Goal: Task Accomplishment & Management: Use online tool/utility

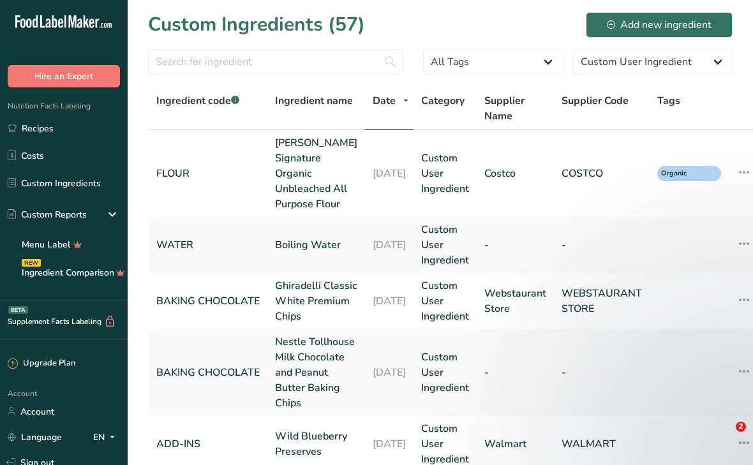
select select "0"
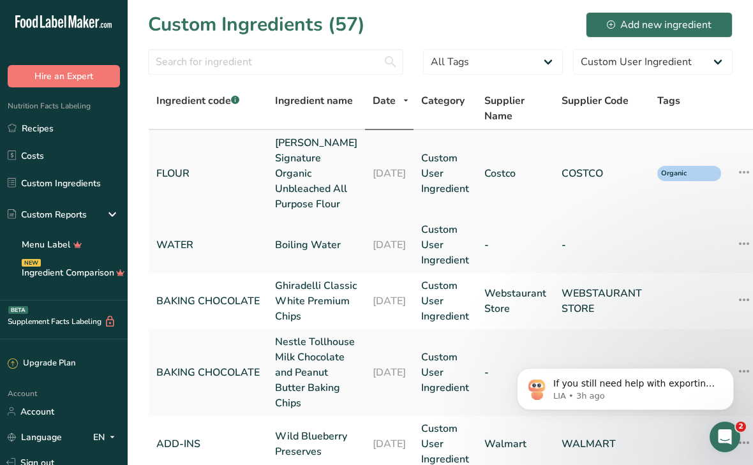
scroll to position [252, 0]
click at [302, 60] on input "text" at bounding box center [275, 62] width 255 height 26
click at [270, 58] on input "butter" at bounding box center [275, 62] width 255 height 26
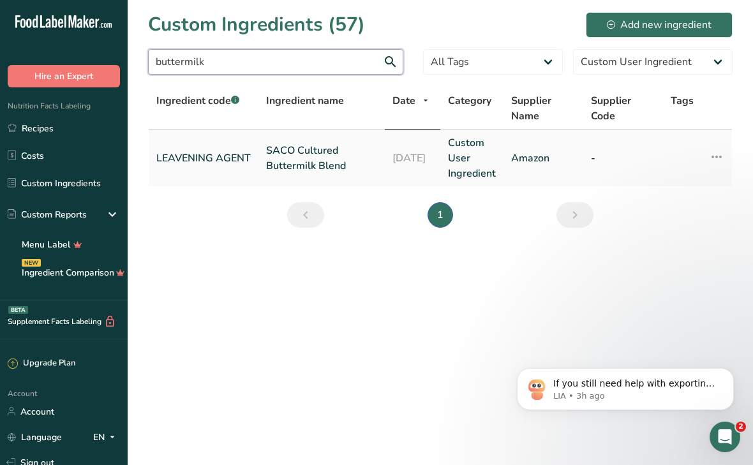
type input "buttermilk"
click at [285, 156] on link "SACO Cultured Buttermilk Blend" at bounding box center [321, 158] width 111 height 31
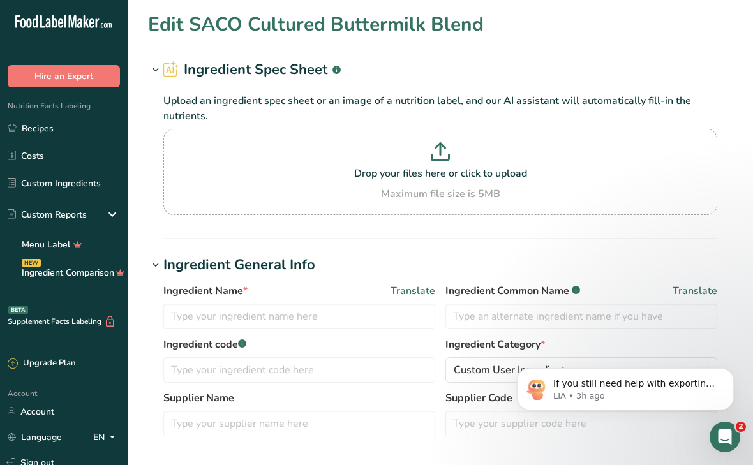
type input "SACO Cultured Buttermilk Blend"
type input "Buttermilk powder"
type input "LEAVENING AGENT"
type input "Amazon"
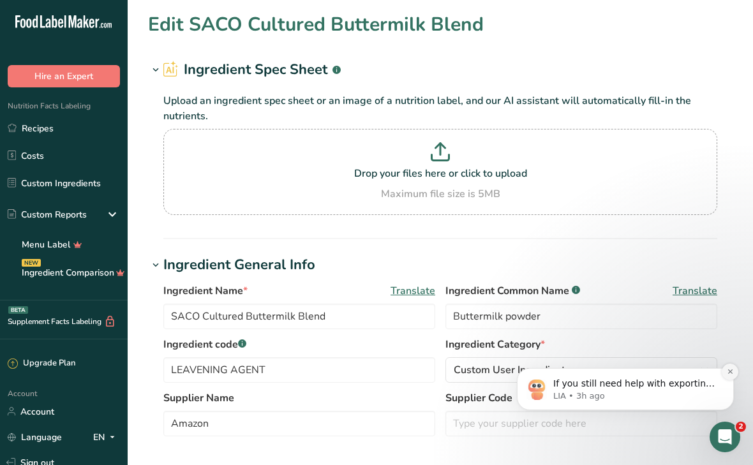
click at [732, 371] on icon "Dismiss notification" at bounding box center [730, 371] width 7 height 7
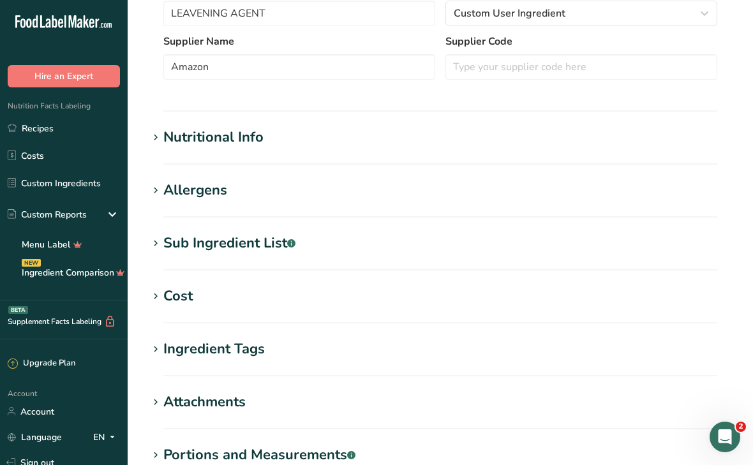
scroll to position [357, 0]
click at [237, 253] on div "Sub Ingredient List .a-a{fill:#347362;}.b-a{fill:#fff;}" at bounding box center [229, 242] width 132 height 21
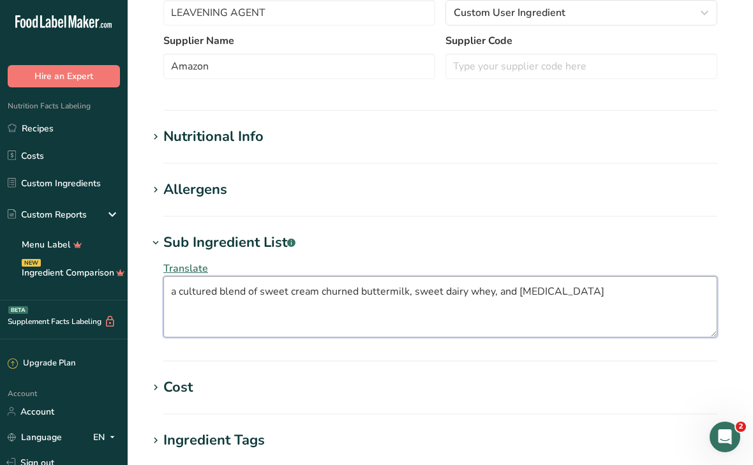
drag, startPoint x: 170, startPoint y: 294, endPoint x: 555, endPoint y: 301, distance: 384.7
click at [555, 301] on textarea "a cultured blend of sweet cream churned buttermilk, sweet dairy whey, and [MEDI…" at bounding box center [440, 306] width 554 height 61
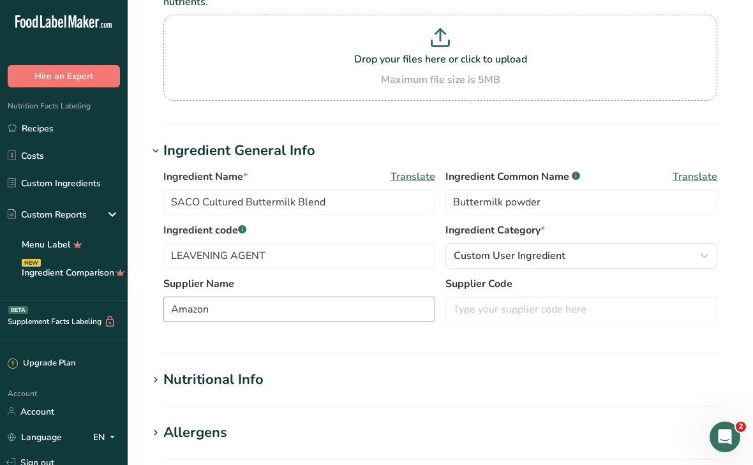
scroll to position [0, 0]
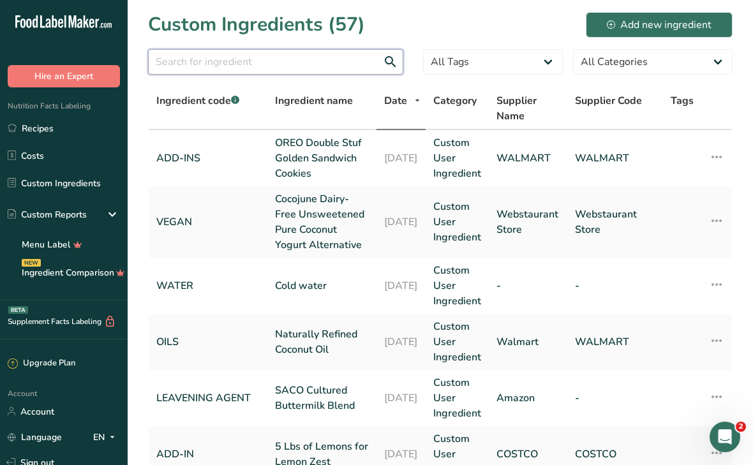
click at [221, 61] on input "text" at bounding box center [275, 62] width 255 height 26
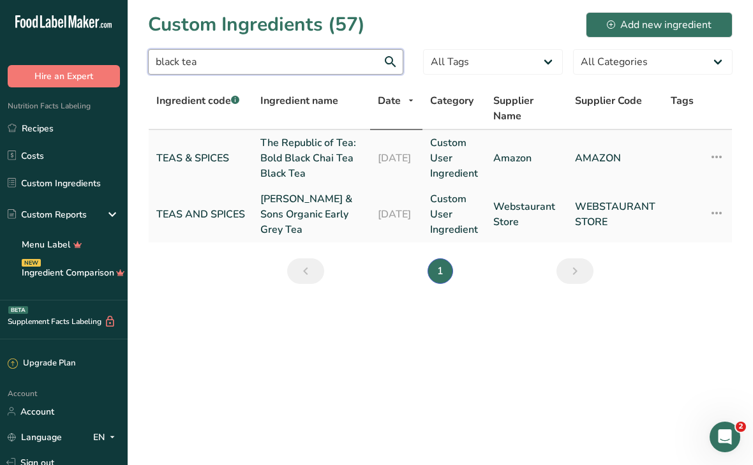
type input "black tea"
click at [289, 170] on link "The Republic of Tea: Bold Black Chai Tea Black Tea" at bounding box center [311, 158] width 102 height 46
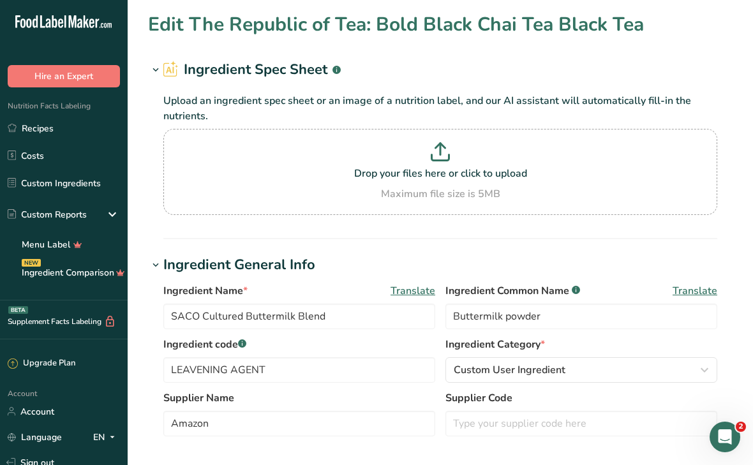
type input "The Republic of Tea: Bold Black Chai Tea Black Tea"
type input "Chai Tea"
type input "TEAS & SPICES"
type input "AMAZON"
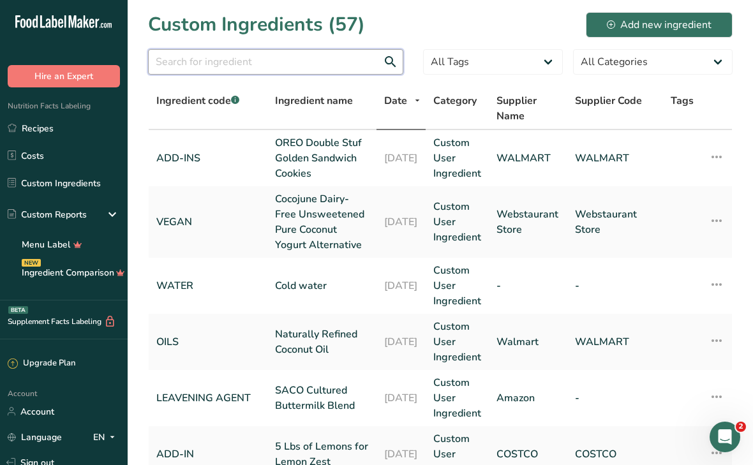
click at [170, 57] on input "text" at bounding box center [275, 62] width 255 height 26
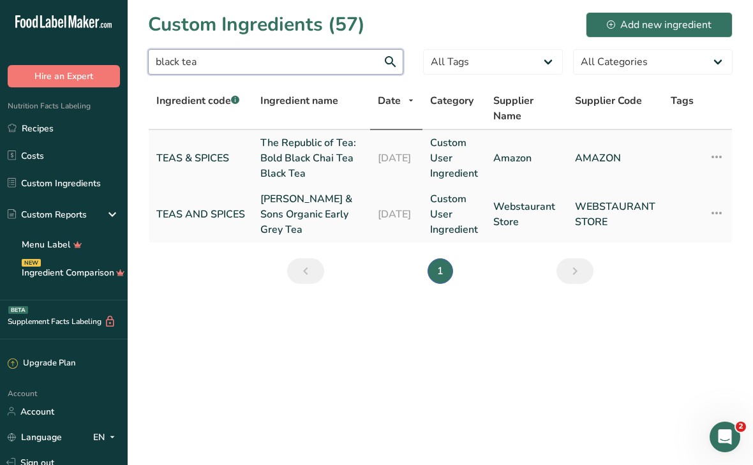
type input "black tea"
click at [301, 168] on link "The Republic of Tea: Bold Black Chai Tea Black Tea" at bounding box center [311, 158] width 102 height 46
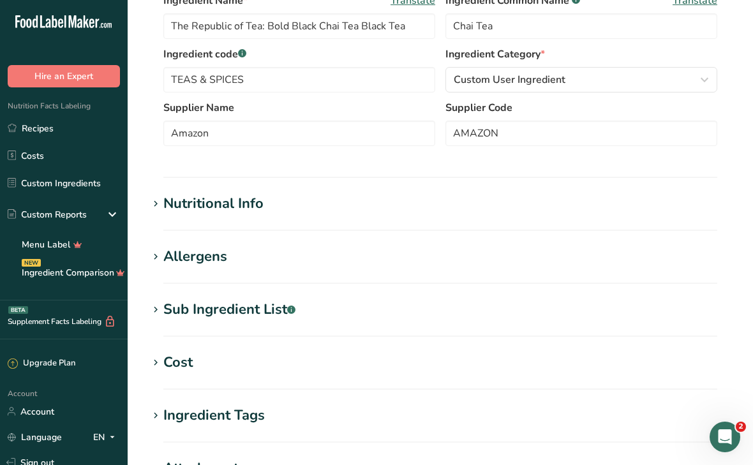
scroll to position [298, 0]
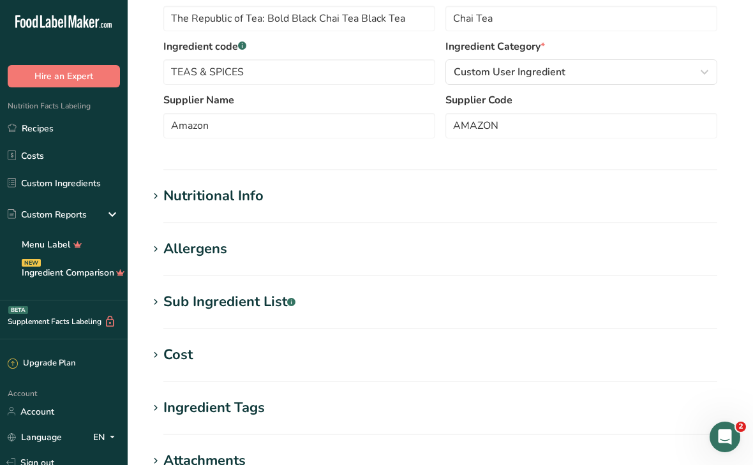
click at [218, 305] on div "Sub Ingredient List .a-a{fill:#347362;}.b-a{fill:#fff;}" at bounding box center [229, 302] width 132 height 21
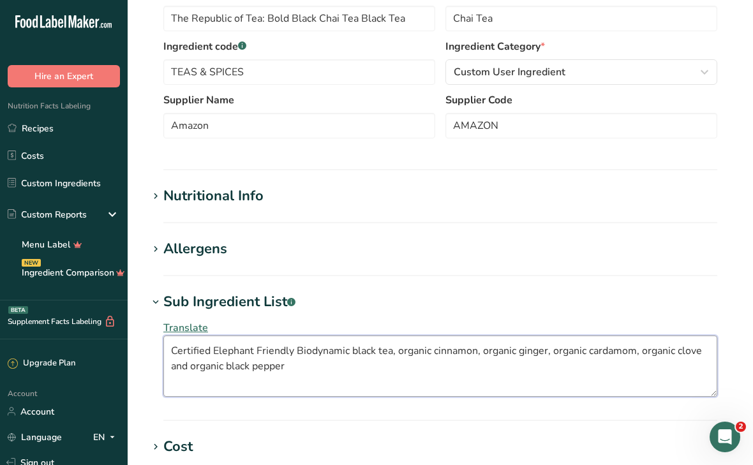
drag, startPoint x: 288, startPoint y: 368, endPoint x: 159, endPoint y: 334, distance: 132.8
click at [159, 334] on div "Translate Certified Elephant Friendly Biodynamic black tea, organic cinnamon, o…" at bounding box center [440, 359] width 584 height 92
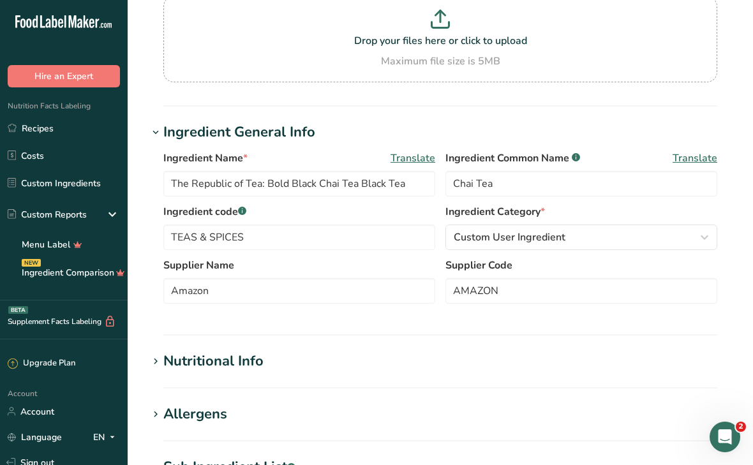
scroll to position [0, 0]
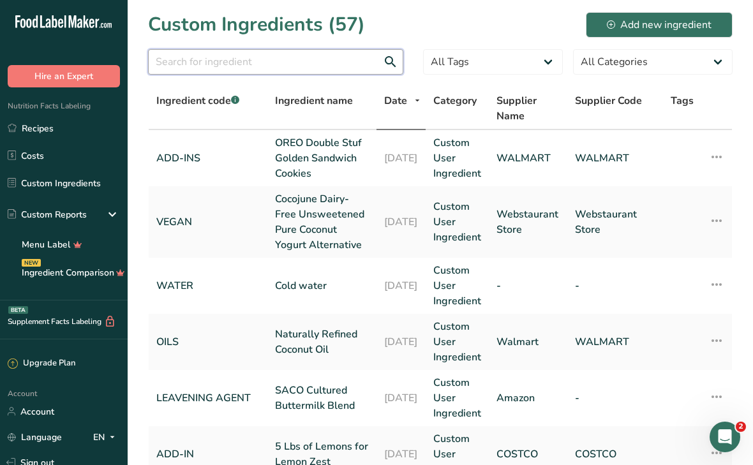
click at [176, 54] on input "text" at bounding box center [275, 62] width 255 height 26
click at [175, 63] on input "cream" at bounding box center [275, 62] width 255 height 26
click at [188, 64] on input "cream" at bounding box center [275, 62] width 255 height 26
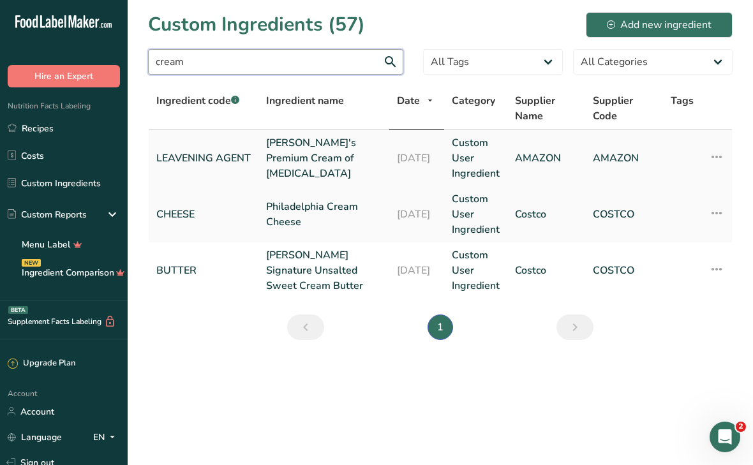
type input "cream"
click at [276, 168] on link "[PERSON_NAME]'s Premium Cream of [MEDICAL_DATA]" at bounding box center [323, 158] width 115 height 46
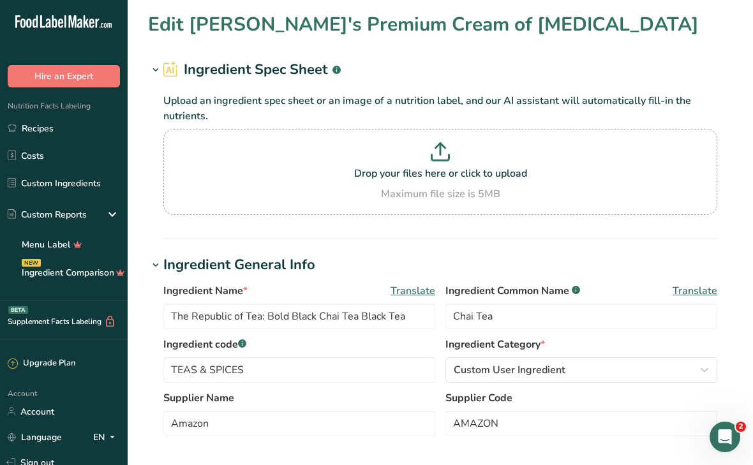
type input "[PERSON_NAME]'s Premium Cream of [MEDICAL_DATA]"
type input "Cream of [MEDICAL_DATA]"
type input "LEAVENING AGENT"
type input "AMAZON"
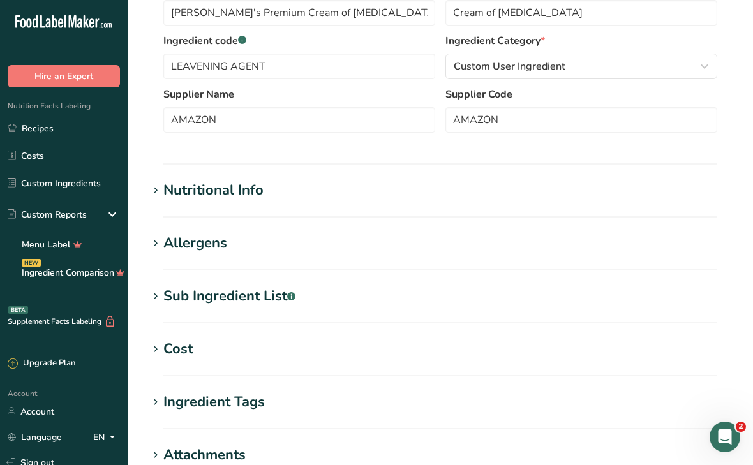
scroll to position [304, 0]
click at [216, 297] on div "Sub Ingredient List .a-a{fill:#347362;}.b-a{fill:#fff;}" at bounding box center [229, 295] width 132 height 21
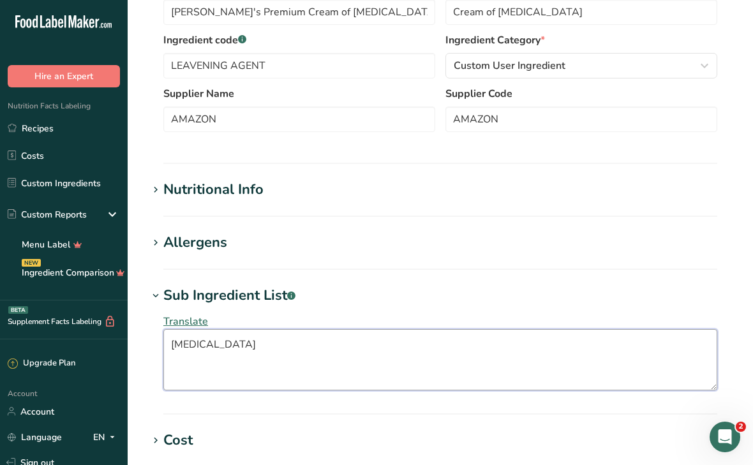
drag, startPoint x: 276, startPoint y: 346, endPoint x: 150, endPoint y: 347, distance: 125.7
click at [150, 347] on div "Translate [MEDICAL_DATA]" at bounding box center [440, 352] width 584 height 92
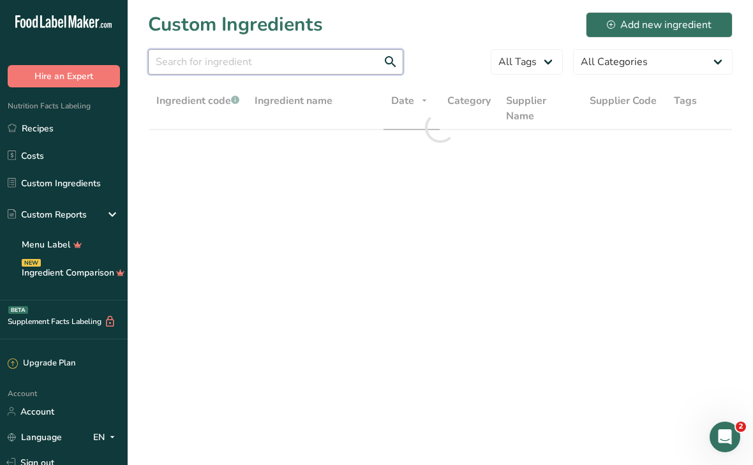
click at [246, 62] on input "text" at bounding box center [275, 62] width 255 height 26
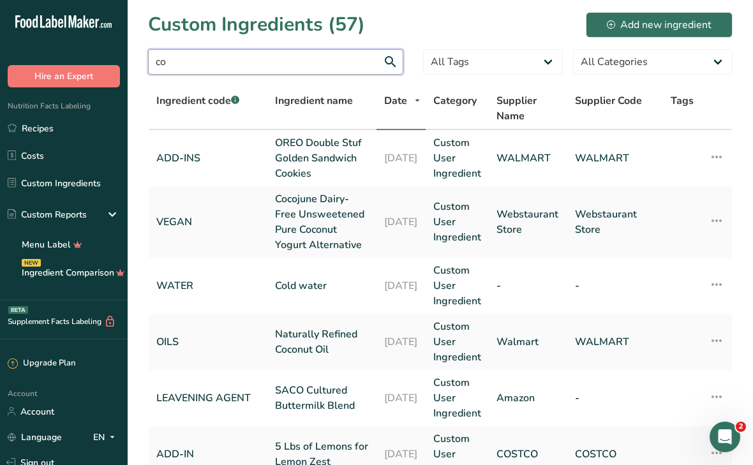
click at [241, 65] on input "co" at bounding box center [275, 62] width 255 height 26
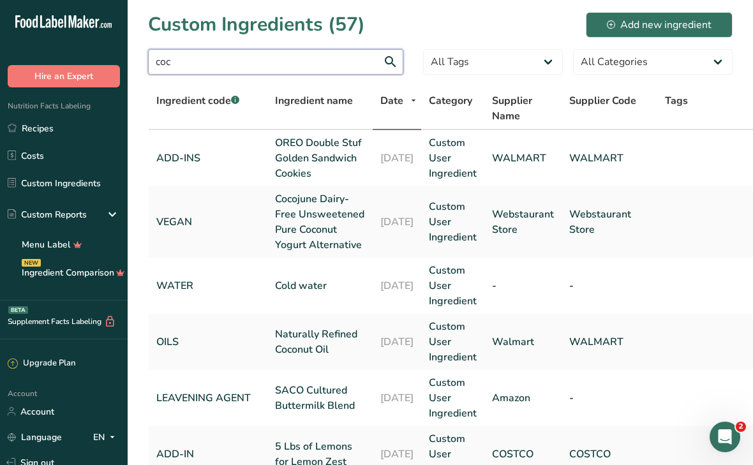
type input "coco"
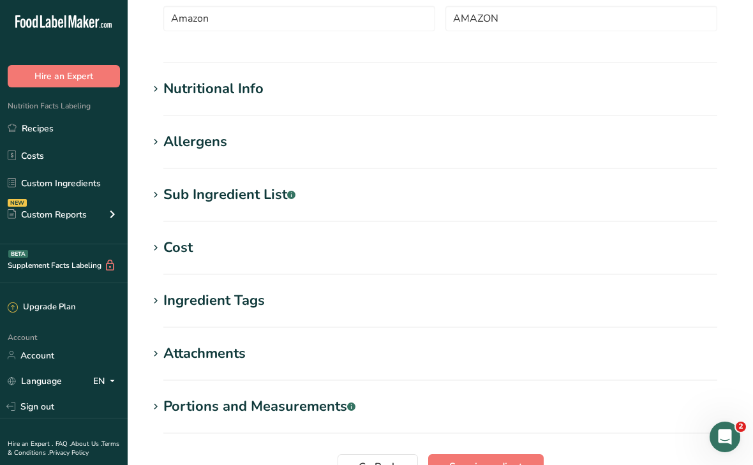
scroll to position [409, 0]
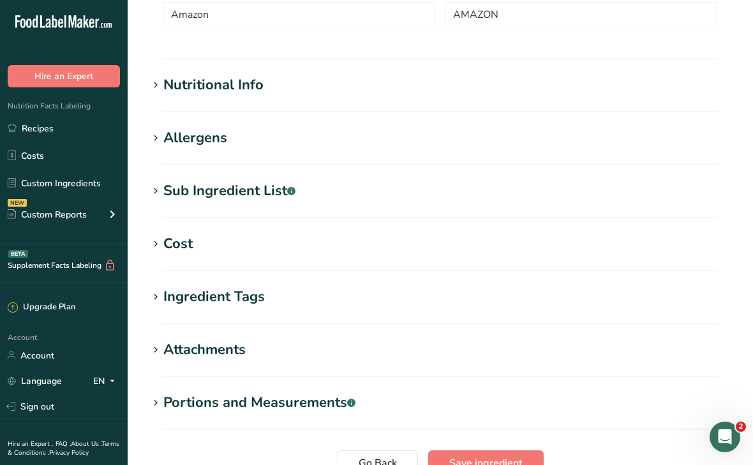
click at [184, 194] on div "Sub Ingredient List .a-a{fill:#347362;}.b-a{fill:#fff;}" at bounding box center [229, 191] width 132 height 21
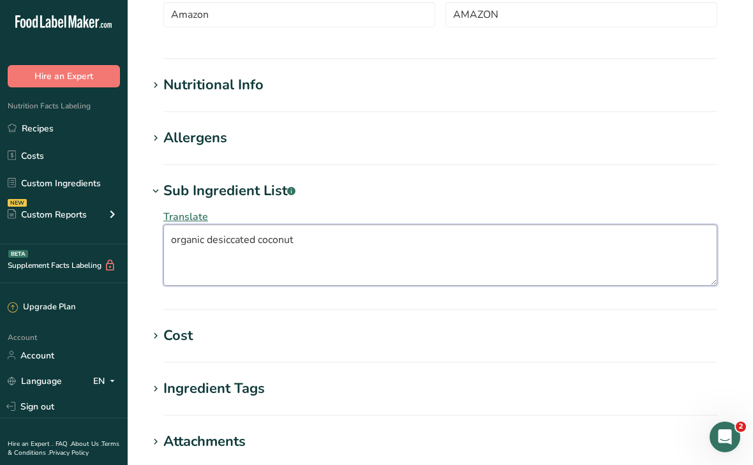
drag, startPoint x: 313, startPoint y: 246, endPoint x: 166, endPoint y: 242, distance: 146.8
click at [166, 242] on textarea "organic desiccated coconut" at bounding box center [440, 255] width 554 height 61
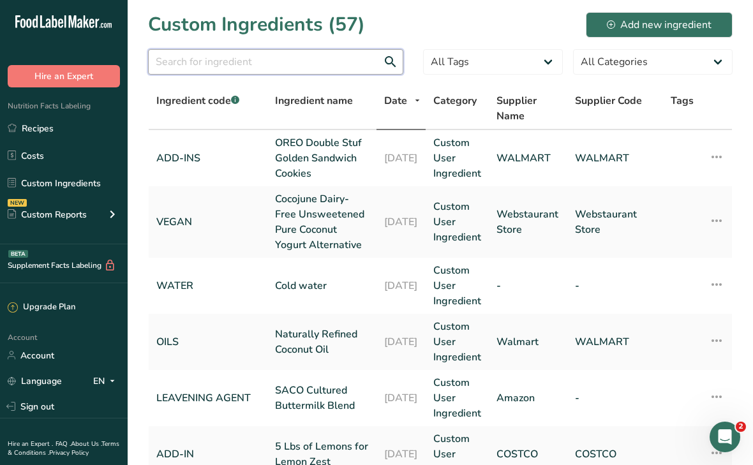
click at [197, 52] on input "text" at bounding box center [275, 62] width 255 height 26
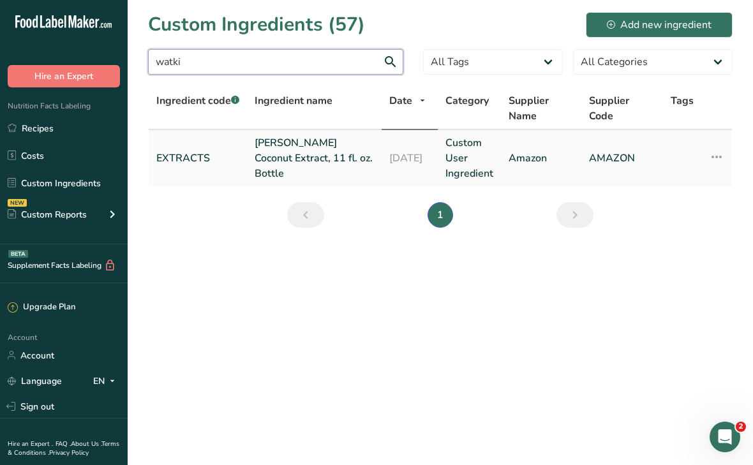
type input "watki"
click at [286, 158] on link "[PERSON_NAME] Coconut Extract, 11 fl. oz. Bottle" at bounding box center [314, 158] width 119 height 46
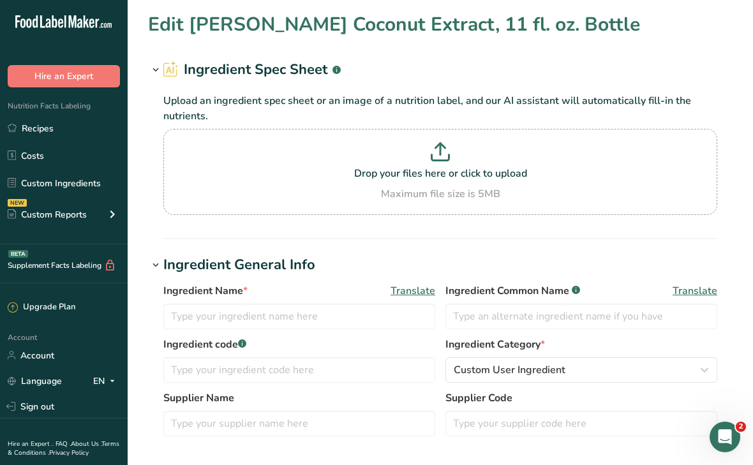
type input "[PERSON_NAME] Coconut Extract, 11 fl. oz. Bottle"
type input "Coconut Extract"
type input "EXTRACTS"
type input "Amazon"
type input "AMAZON"
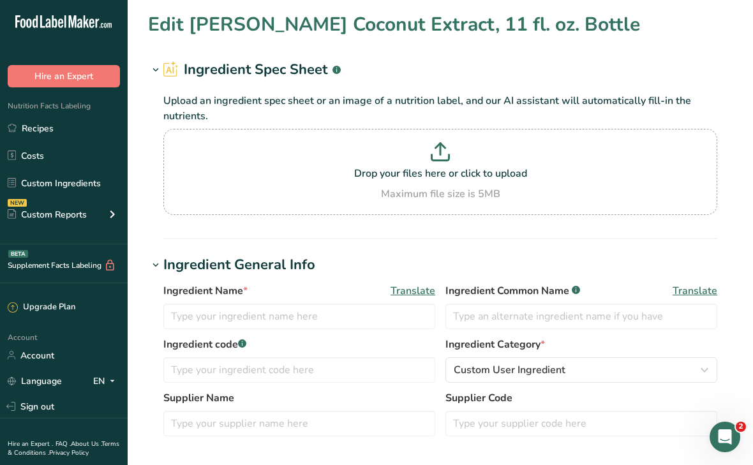
type textarea "Water, alcohol, glycerin, natural flavors, extractive of coconut"
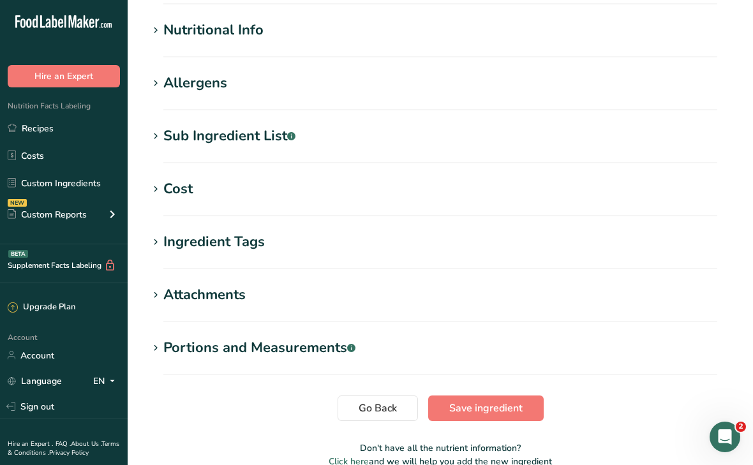
scroll to position [528, 0]
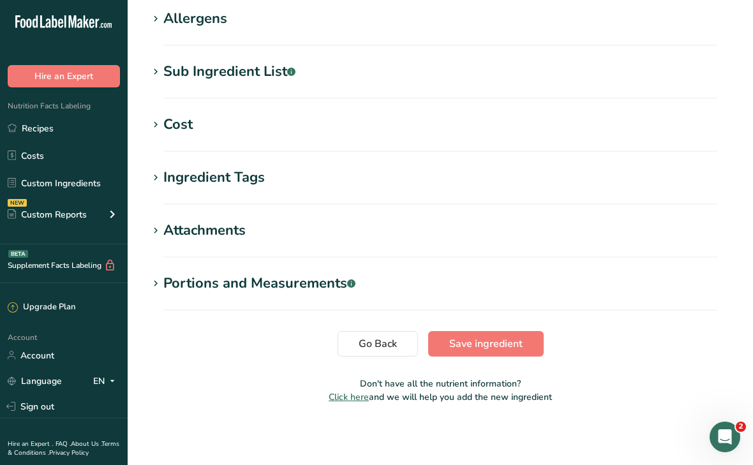
click at [200, 75] on div "Sub Ingredient List .a-a{fill:#347362;}.b-a{fill:#fff;}" at bounding box center [229, 71] width 132 height 21
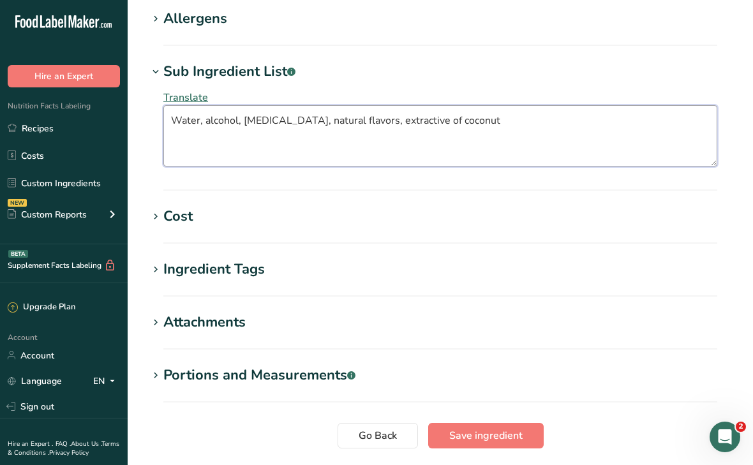
drag, startPoint x: 172, startPoint y: 117, endPoint x: 473, endPoint y: 129, distance: 300.7
click at [473, 129] on textarea "Water, alcohol, glycerin, natural flavors, extractive of coconut" at bounding box center [440, 135] width 554 height 61
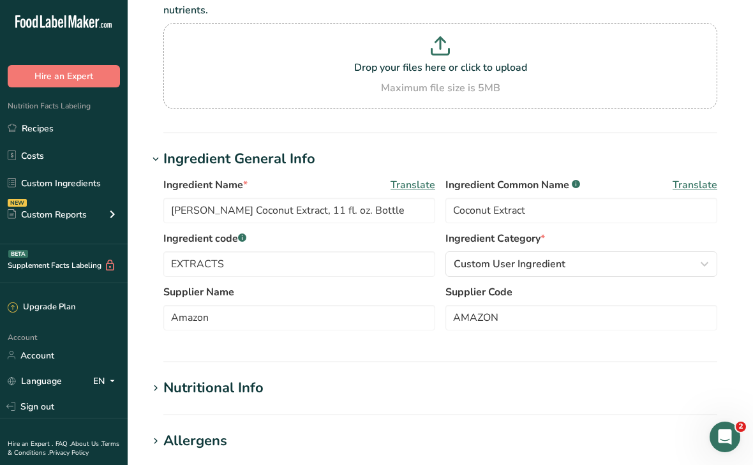
scroll to position [0, 0]
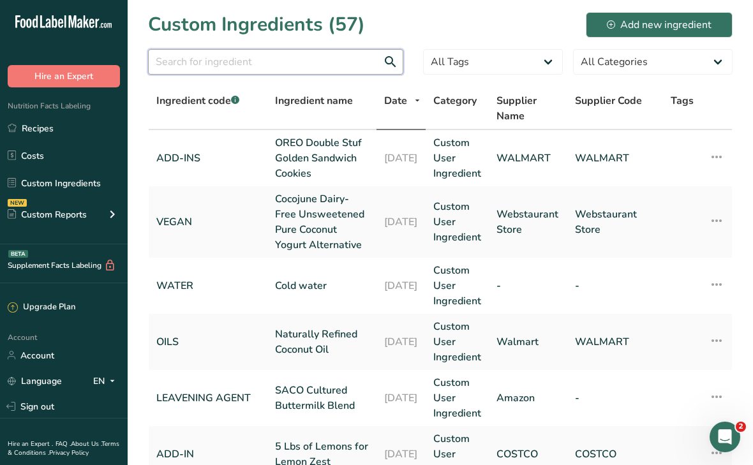
click at [214, 57] on input "text" at bounding box center [275, 62] width 255 height 26
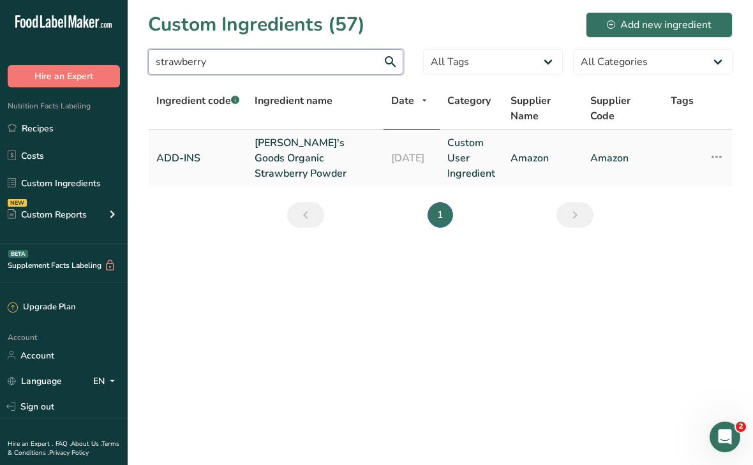
type input "strawberry"
click at [279, 170] on link "Anthony's Goods Organic Strawberry Powder" at bounding box center [315, 158] width 121 height 46
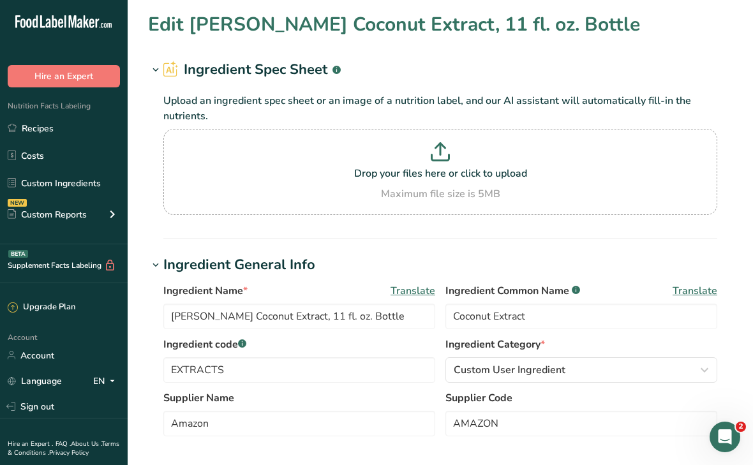
type input "Anthony's Goods Organic Strawberry Powder"
type input "Organic Dehydrated Strawberry Powder"
type input "ADD-INS"
type input "Amazon"
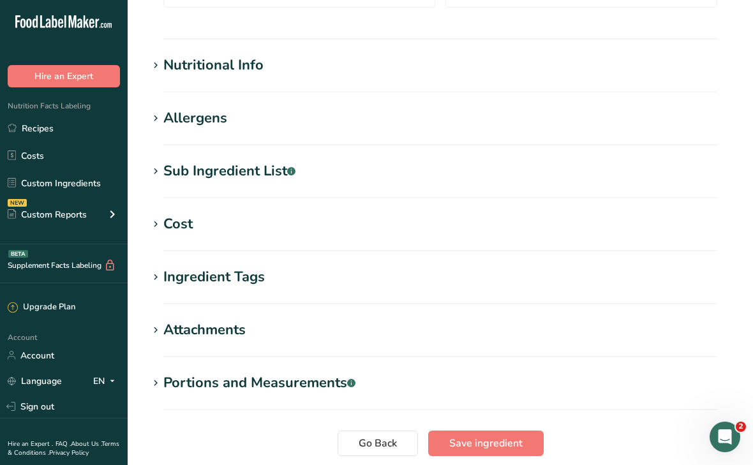
scroll to position [427, 0]
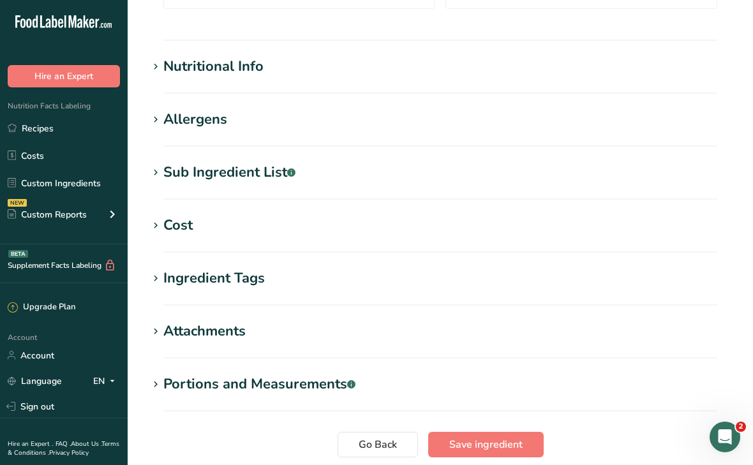
click at [202, 126] on div "Allergens" at bounding box center [195, 119] width 64 height 21
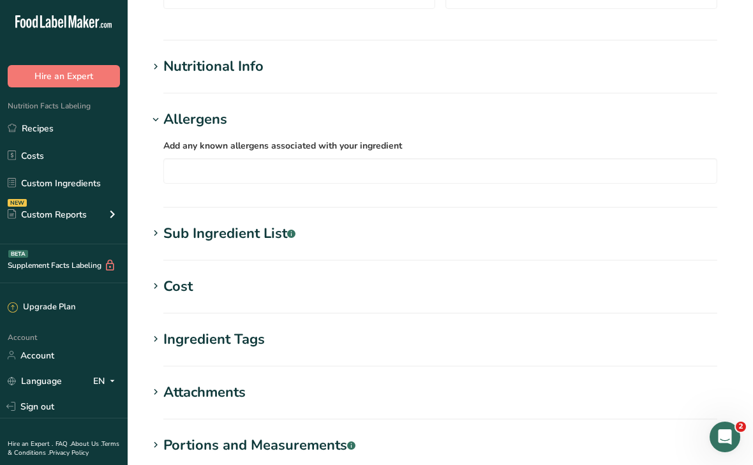
click at [202, 126] on div "Allergens" at bounding box center [195, 119] width 64 height 21
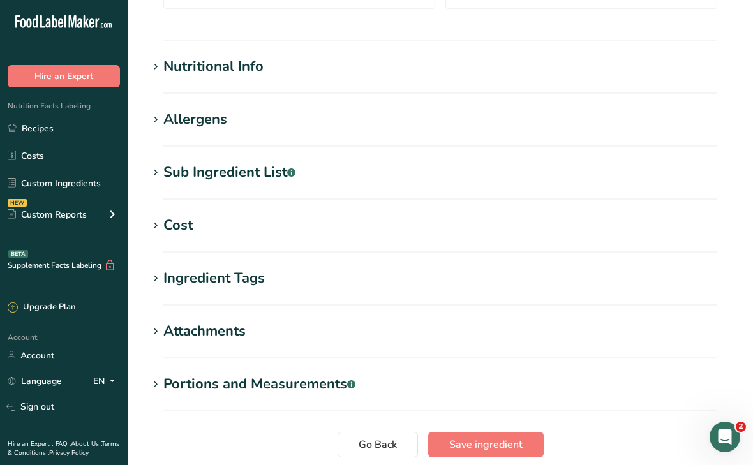
click at [207, 166] on div "Sub Ingredient List .a-a{fill:#347362;}.b-a{fill:#fff;}" at bounding box center [229, 172] width 132 height 21
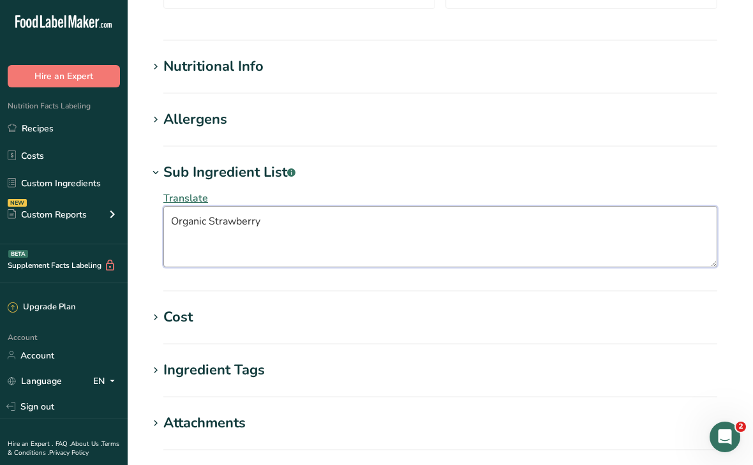
drag, startPoint x: 268, startPoint y: 223, endPoint x: 174, endPoint y: 212, distance: 94.3
click at [174, 212] on textarea "Organic Strawberry" at bounding box center [440, 236] width 554 height 61
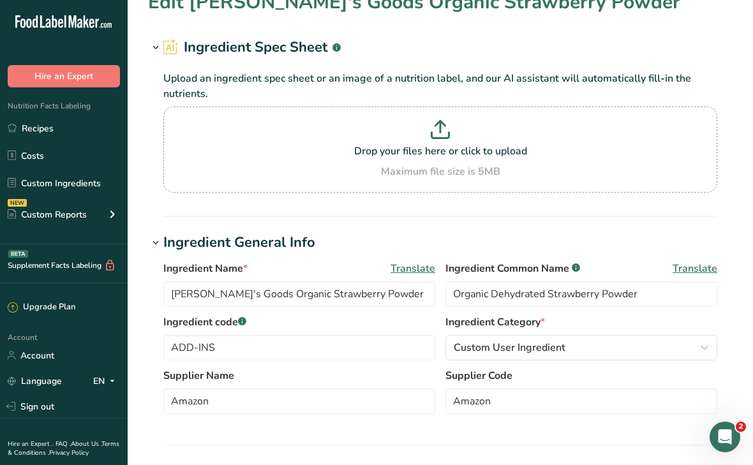
scroll to position [0, 0]
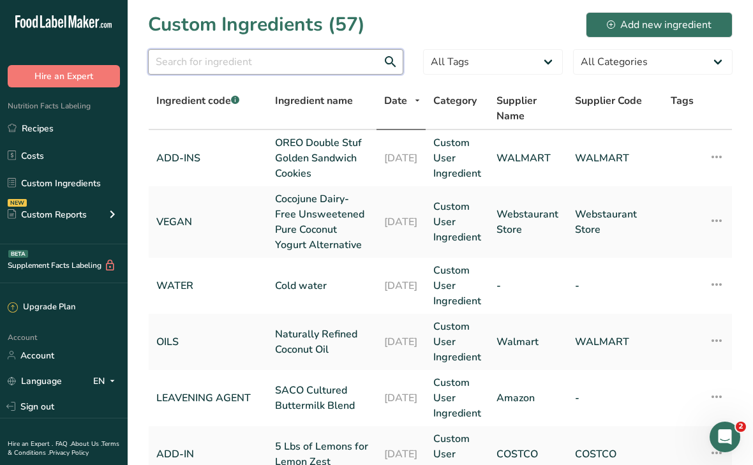
click at [221, 66] on input "text" at bounding box center [275, 62] width 255 height 26
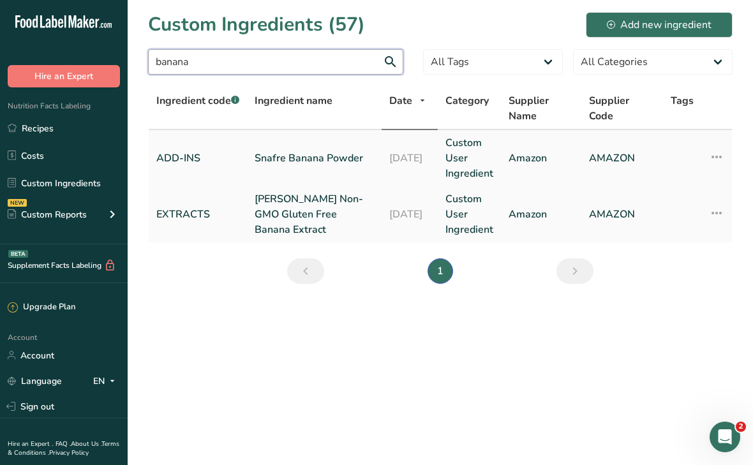
type input "banana"
click at [273, 166] on link "Snafre Banana Powder" at bounding box center [314, 158] width 119 height 15
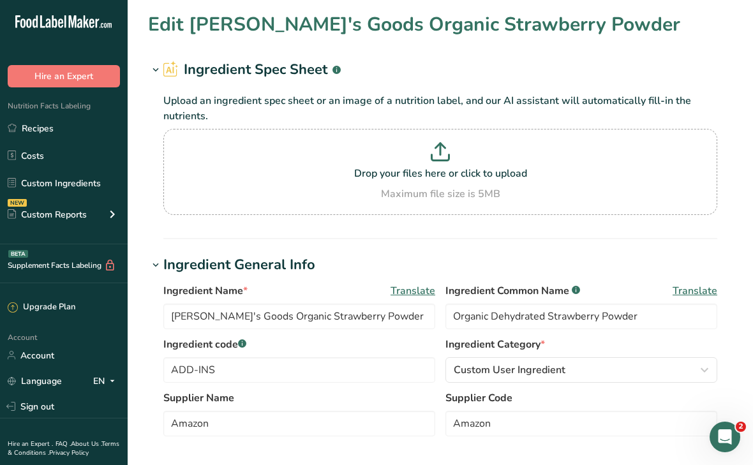
type input "Snafre Banana Powder"
type input "Freeze dried banana powder"
type input "AMAZON"
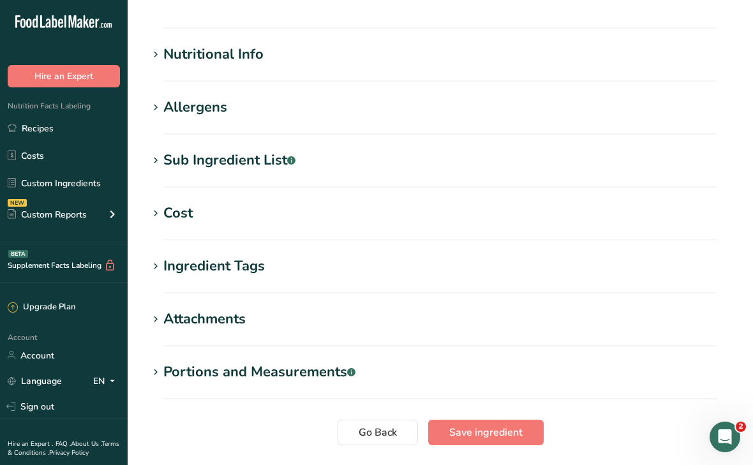
scroll to position [492, 0]
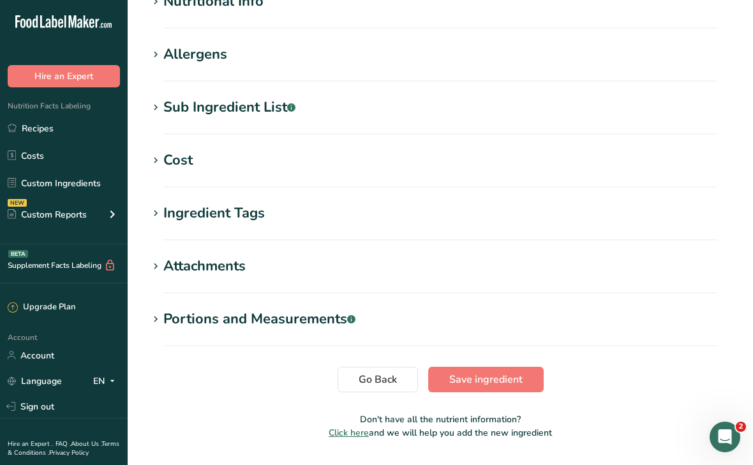
click at [261, 120] on section "Sub Ingredient List .a-a{fill:#347362;}.b-a{fill:#fff;} Translate Freeze‑dried …" at bounding box center [440, 116] width 584 height 38
click at [255, 106] on div "Sub Ingredient List .a-a{fill:#347362;}.b-a{fill:#fff;}" at bounding box center [229, 107] width 132 height 21
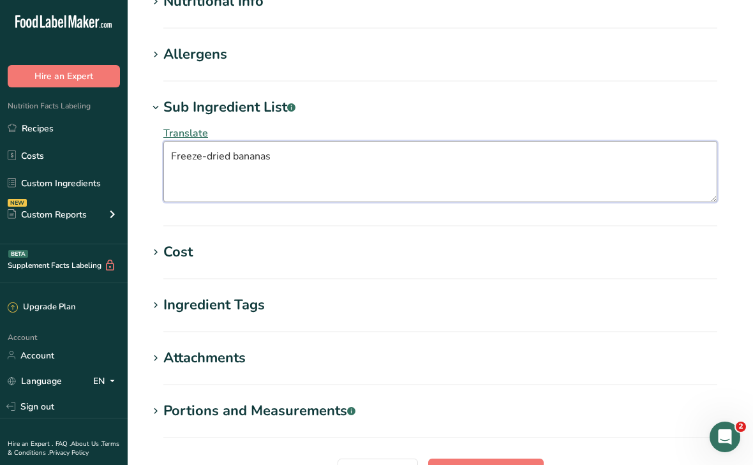
drag, startPoint x: 279, startPoint y: 156, endPoint x: 171, endPoint y: 154, distance: 107.8
click at [171, 154] on textarea "Freeze‑dried bananas" at bounding box center [440, 171] width 554 height 61
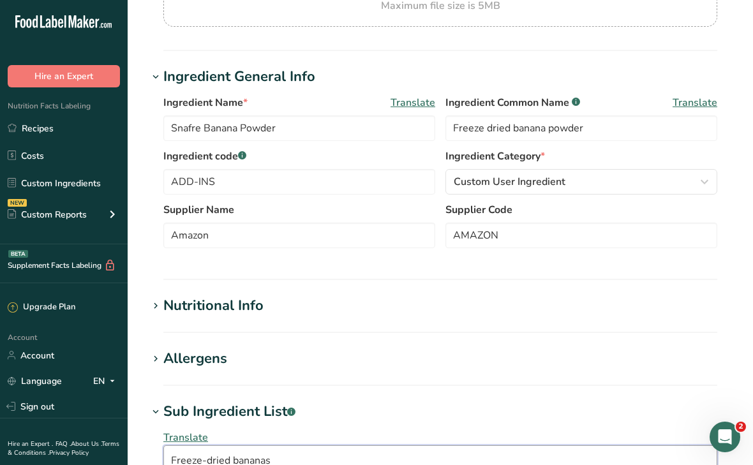
scroll to position [0, 0]
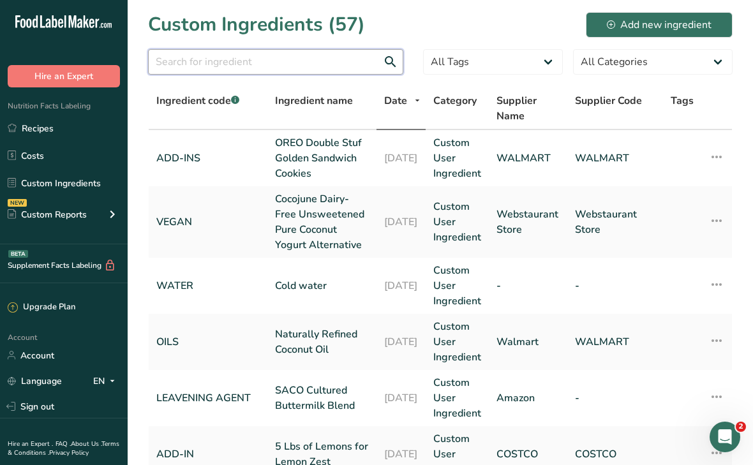
click at [353, 65] on input "text" at bounding box center [275, 62] width 255 height 26
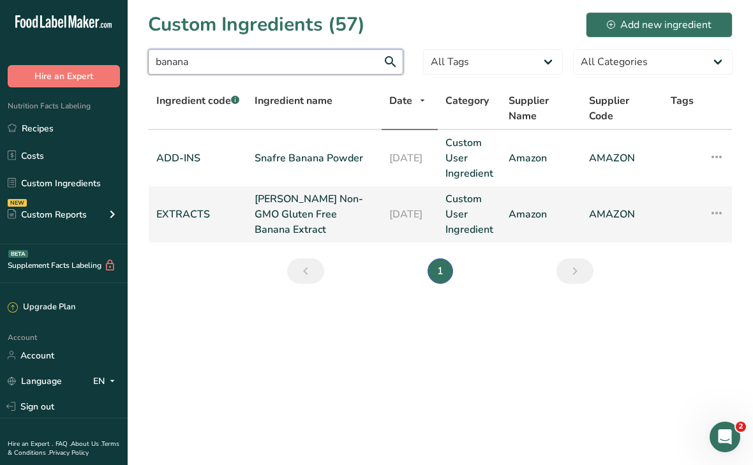
type input "banana"
click at [302, 212] on link "McCormick Non-GMO Gluten Free Banana Extract" at bounding box center [314, 214] width 119 height 46
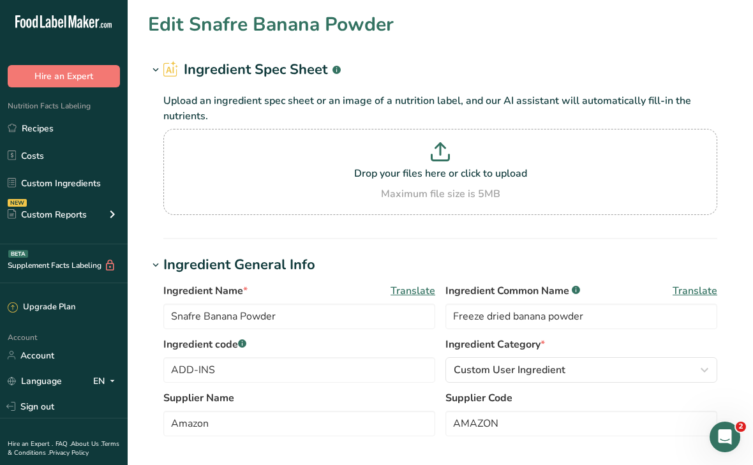
type input "McCormick Non-GMO Gluten Free Banana Extract"
type input "Banana Extract"
type input "EXTRACTS"
type textarea "alcohol, natural flavor and extractives of banana"
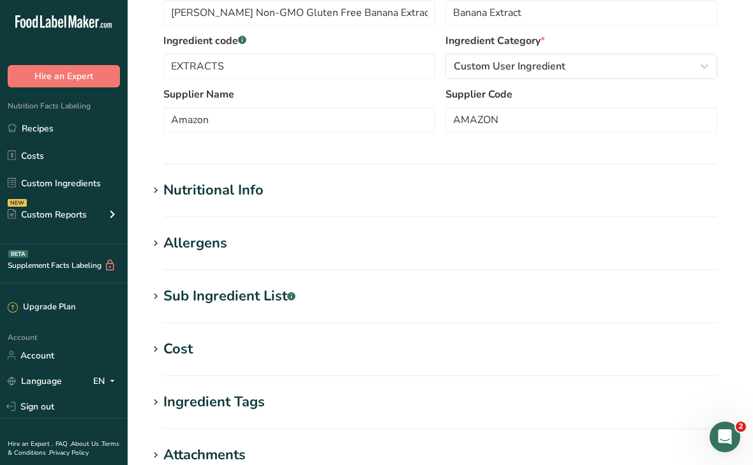
scroll to position [325, 0]
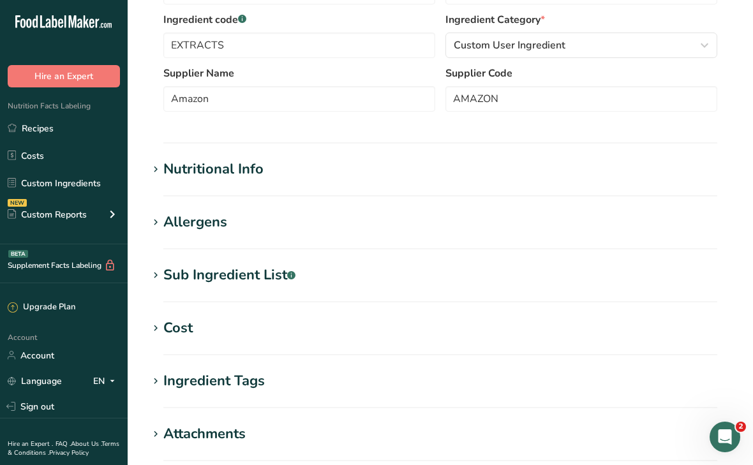
click at [262, 273] on div "Sub Ingredient List .a-a{fill:#347362;}.b-a{fill:#fff;}" at bounding box center [229, 275] width 132 height 21
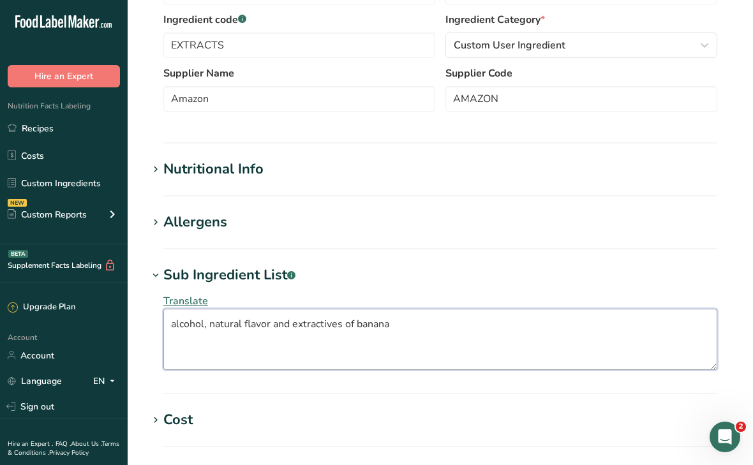
drag, startPoint x: 170, startPoint y: 325, endPoint x: 415, endPoint y: 321, distance: 245.0
click at [415, 321] on textarea "alcohol, natural flavor and extractives of banana" at bounding box center [440, 339] width 554 height 61
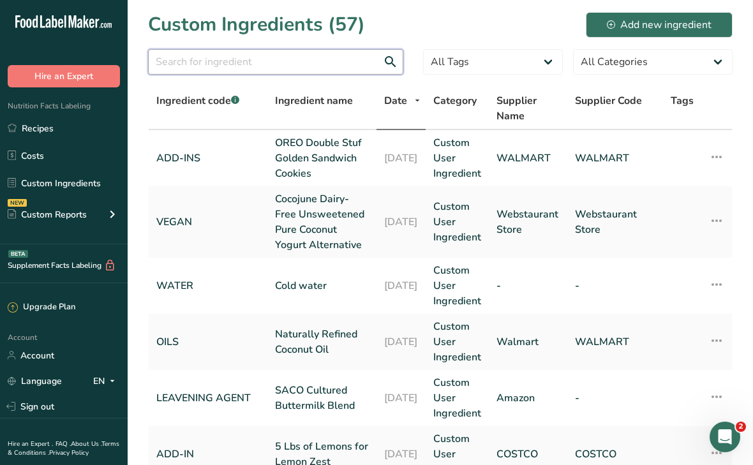
click at [277, 63] on input "text" at bounding box center [275, 62] width 255 height 26
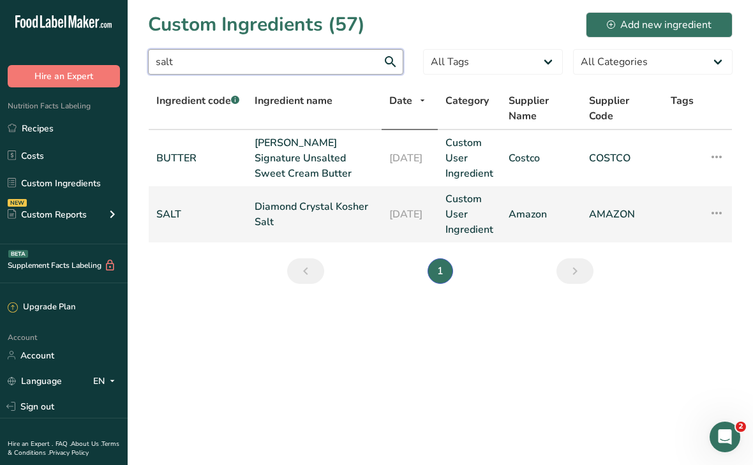
type input "salt"
click at [274, 216] on link "Diamond Crystal Kosher Salt" at bounding box center [314, 214] width 119 height 31
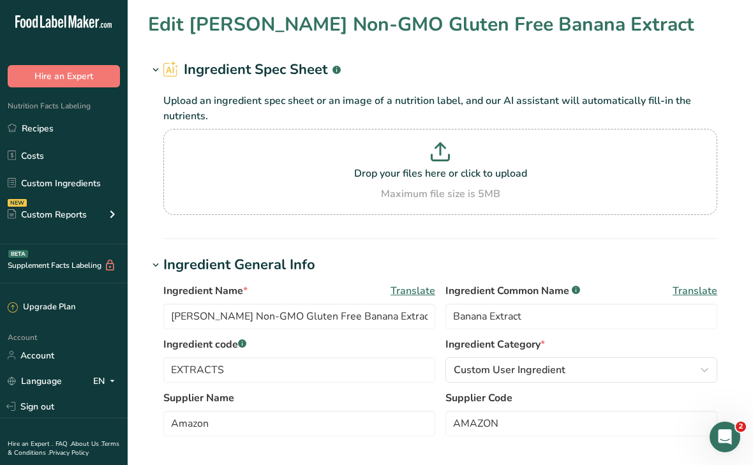
type input "Diamond Crystal Kosher Salt"
type input "Kosher Salt"
type input "SALT"
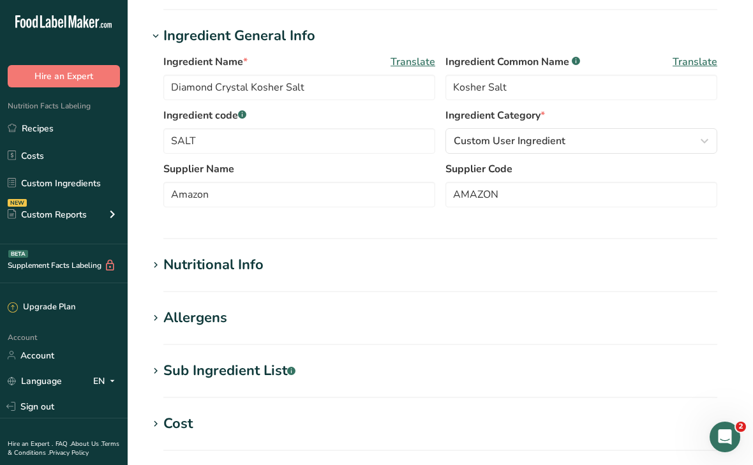
scroll to position [410, 0]
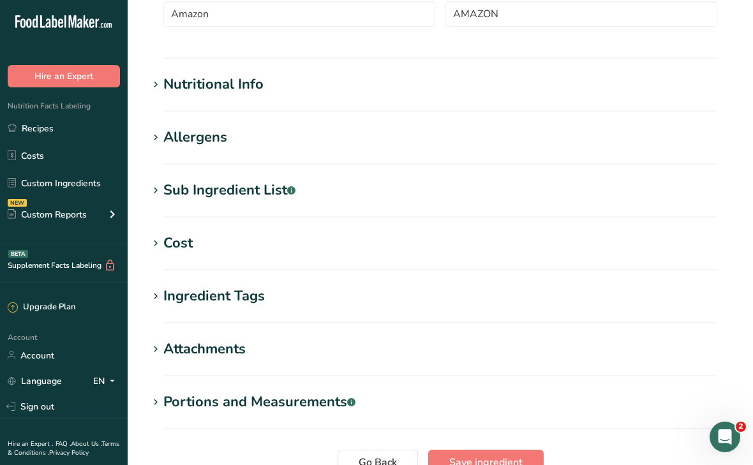
click at [239, 189] on div "Sub Ingredient List .a-a{fill:#347362;}.b-a{fill:#fff;}" at bounding box center [229, 190] width 132 height 21
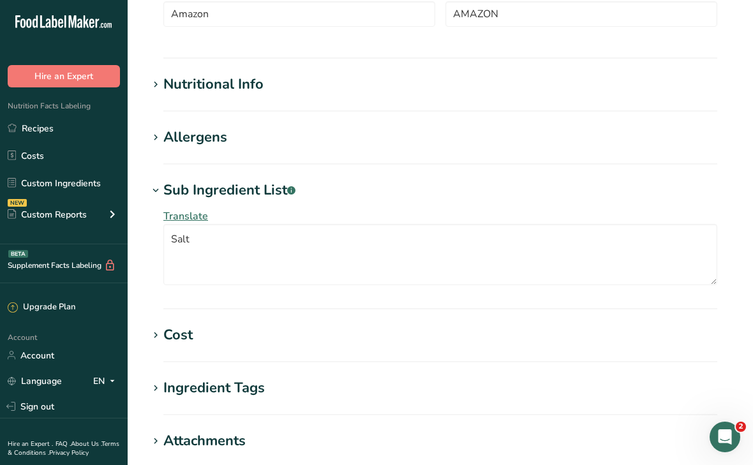
scroll to position [0, 0]
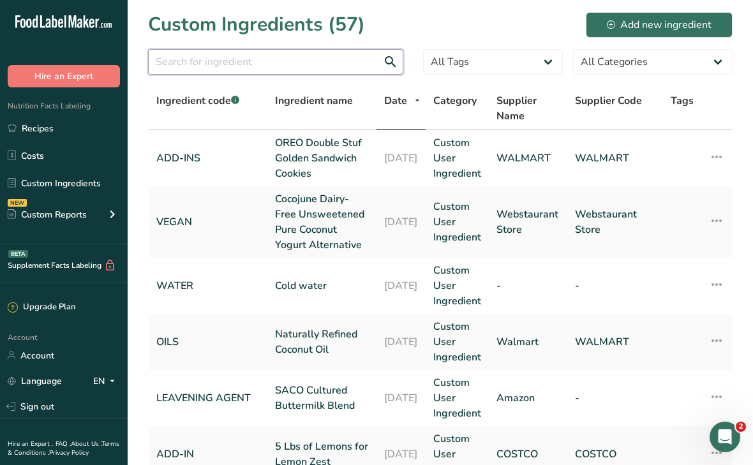
click at [161, 55] on input "text" at bounding box center [275, 62] width 255 height 26
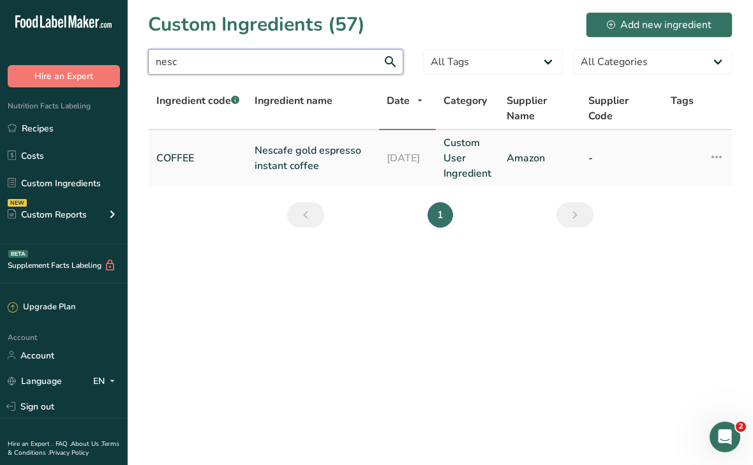
type input "nesc"
click at [262, 154] on link "Nescafe gold espresso instant coffee" at bounding box center [313, 158] width 117 height 31
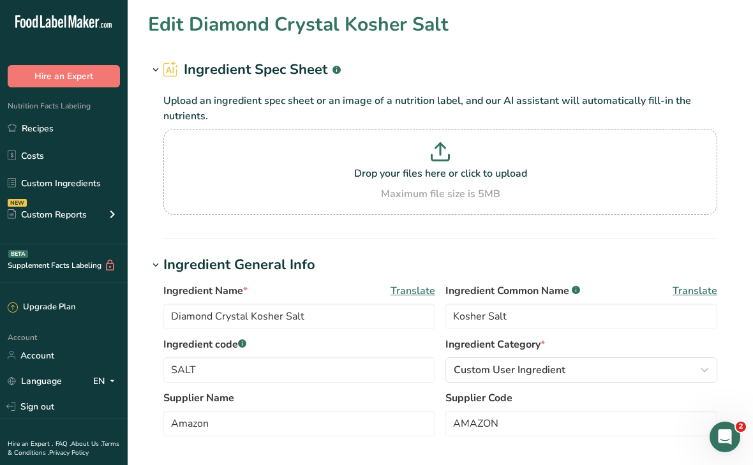
type input "Nescafe gold espresso instant coffee"
type input "espresso powder"
type input "COFFEE"
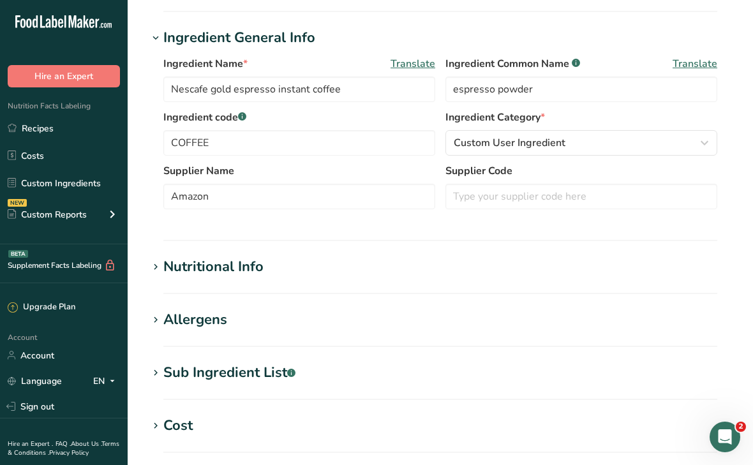
scroll to position [237, 0]
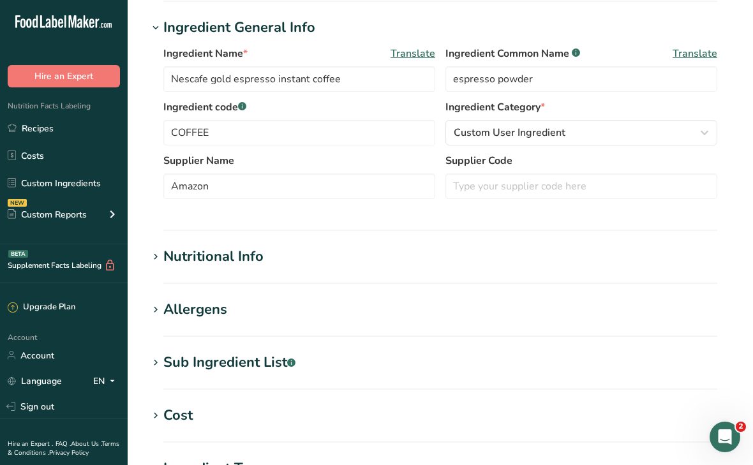
click at [243, 360] on div "Sub Ingredient List .a-a{fill:#347362;}.b-a{fill:#fff;}" at bounding box center [229, 362] width 132 height 21
click at [243, 364] on div "Sub Ingredient List .a-a{fill:#347362;}.b-a{fill:#fff;}" at bounding box center [229, 362] width 132 height 21
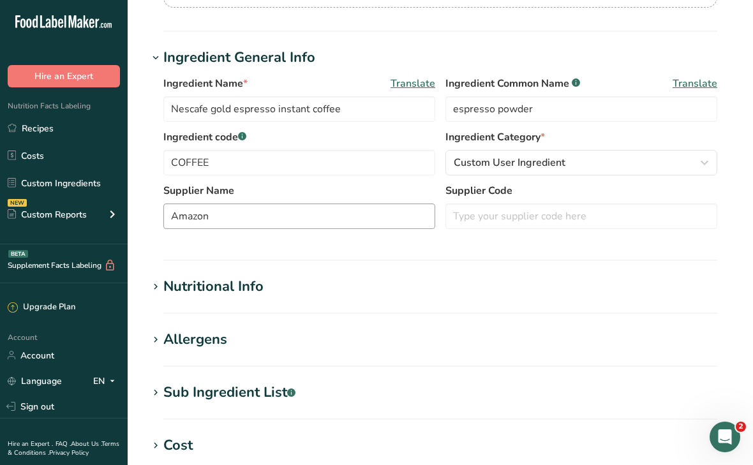
scroll to position [195, 0]
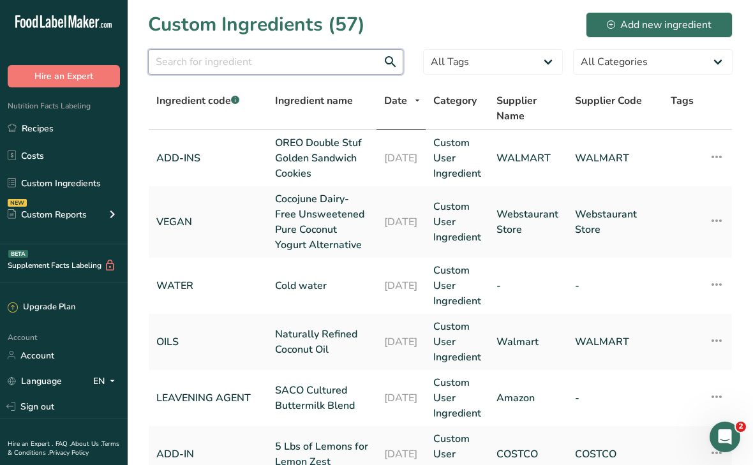
click at [218, 58] on input "text" at bounding box center [275, 62] width 255 height 26
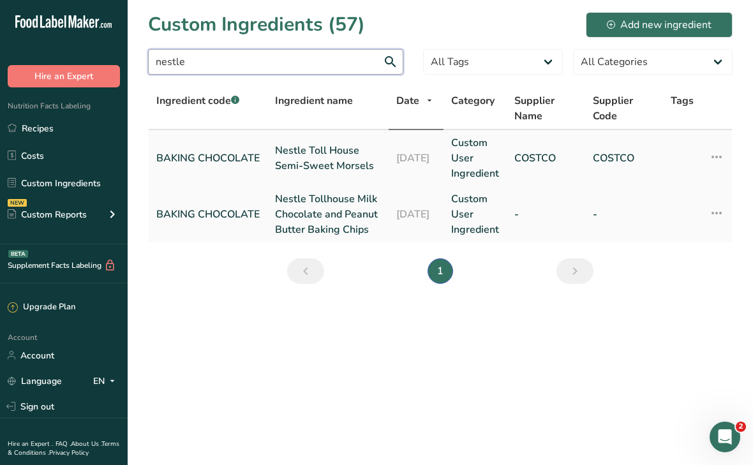
type input "nestle"
click at [309, 165] on link "Nestle Toll House Semi-Sweet Morsels" at bounding box center [328, 158] width 106 height 31
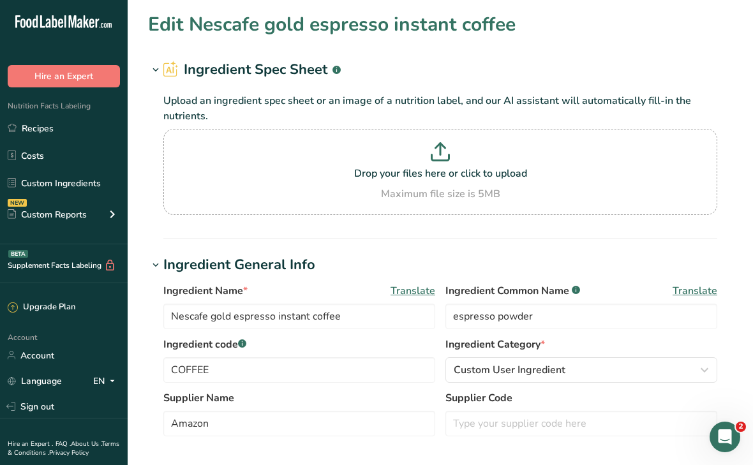
type input "Nestle Toll House Semi-Sweet Morsels"
type input "Semi-Sweet Chocolate Chips"
type input "BAKING CHOCOLATE"
type input "COSTCO"
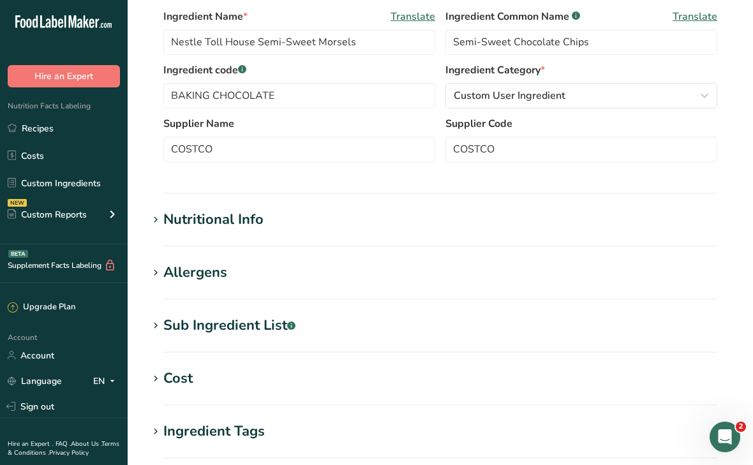
scroll to position [279, 0]
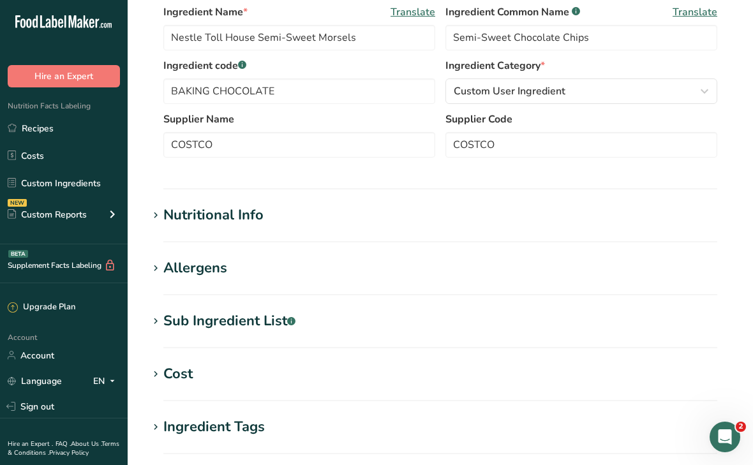
click at [248, 219] on div "Nutritional Info" at bounding box center [213, 215] width 100 height 21
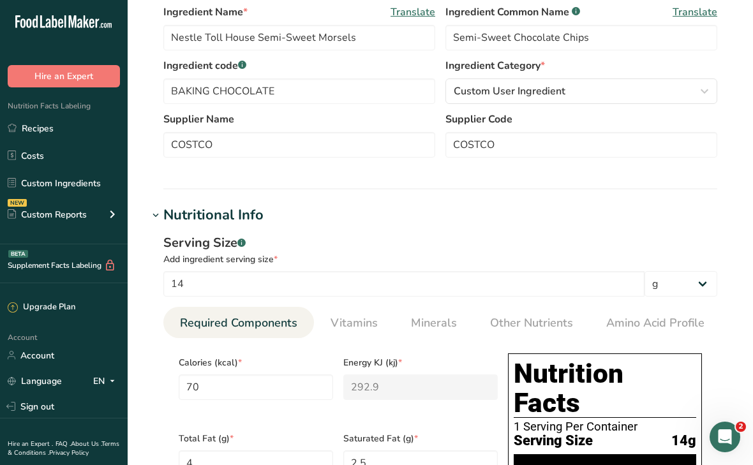
click at [248, 218] on div "Nutritional Info" at bounding box center [213, 215] width 100 height 21
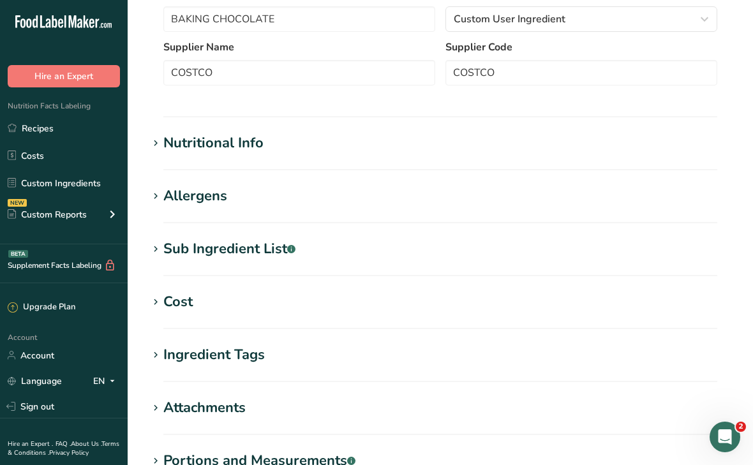
scroll to position [352, 0]
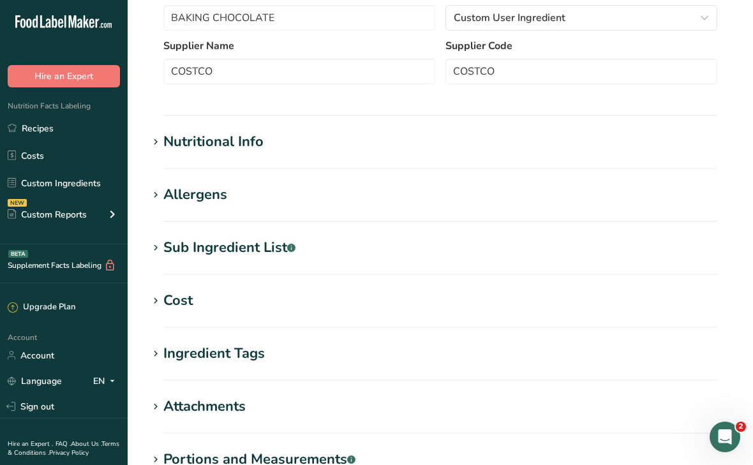
click at [242, 240] on div "Sub Ingredient List .a-a{fill:#347362;}.b-a{fill:#fff;}" at bounding box center [229, 247] width 132 height 21
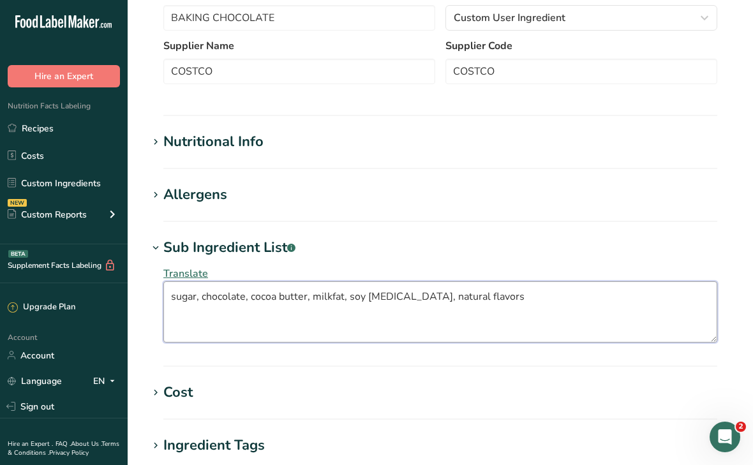
drag, startPoint x: 167, startPoint y: 296, endPoint x: 460, endPoint y: 307, distance: 293.0
click at [460, 307] on textarea "sugar, chocolate, cocoa butter, milkfat, soy lecithin, natural flavors" at bounding box center [440, 311] width 554 height 61
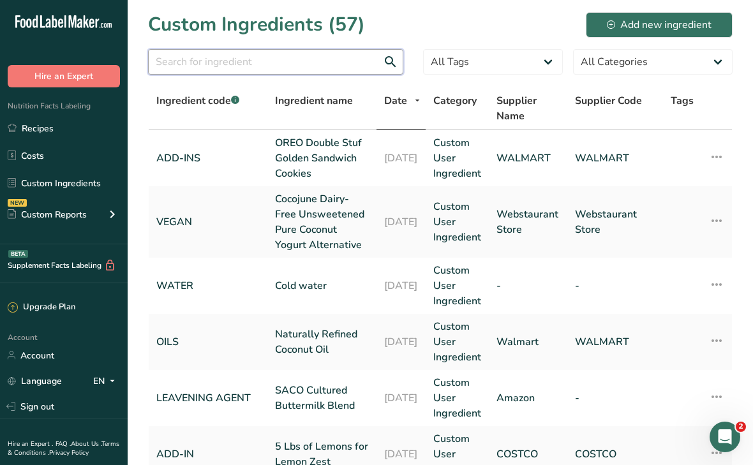
click at [297, 64] on input "text" at bounding box center [275, 62] width 255 height 26
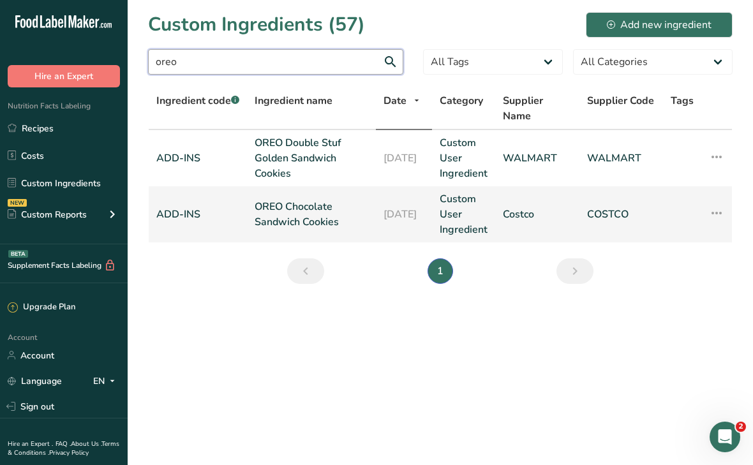
type input "oreo"
click at [300, 204] on link "OREO Chocolate Sandwich Cookies" at bounding box center [312, 214] width 114 height 31
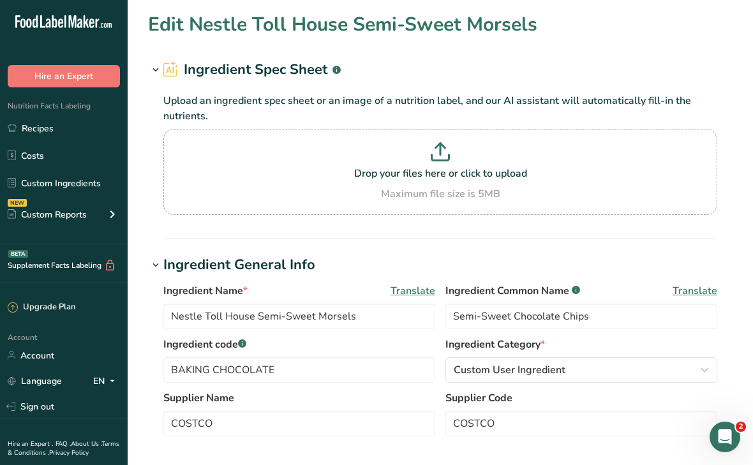
type input "OREO Chocolate Sandwich Cookies"
type input "Chocolate Sandwich Cookies"
type input "ADD-INS"
type input "Costco"
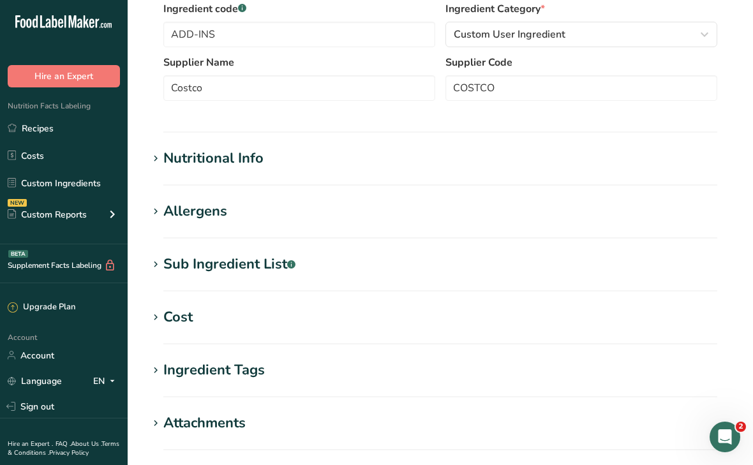
scroll to position [360, 0]
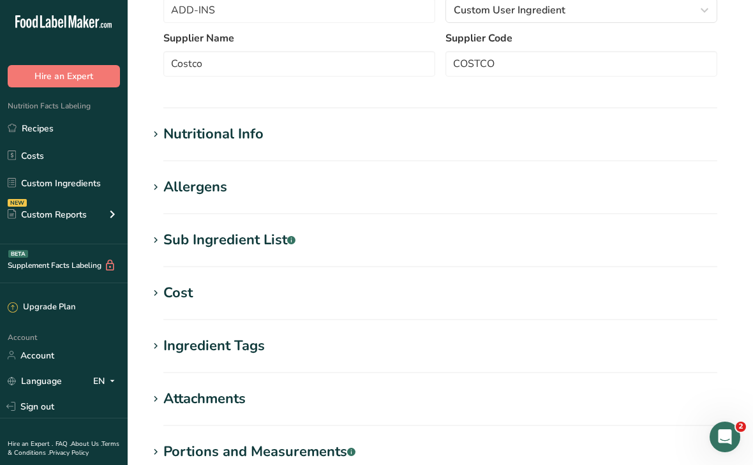
click at [271, 232] on div "Sub Ingredient List .a-a{fill:#347362;}.b-a{fill:#fff;}" at bounding box center [229, 240] width 132 height 21
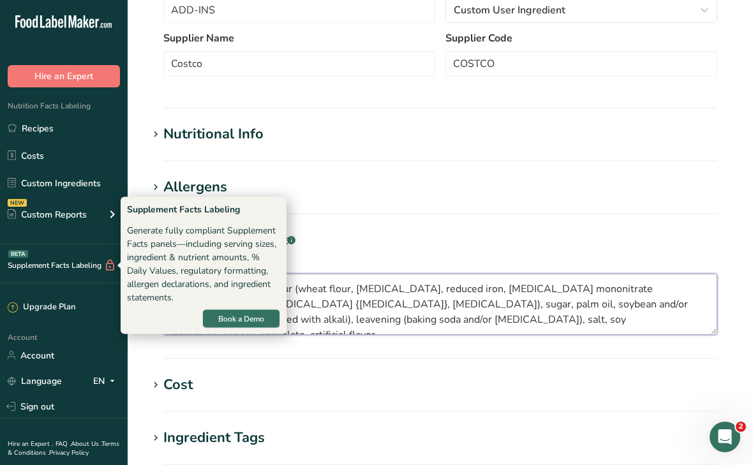
drag, startPoint x: 462, startPoint y: 321, endPoint x: 113, endPoint y: 266, distance: 353.2
click at [113, 266] on div ".a-20{fill:#fff;} Hire an Expert Nutrition Facts Labeling Recipes Costs Custom …" at bounding box center [376, 182] width 753 height 1085
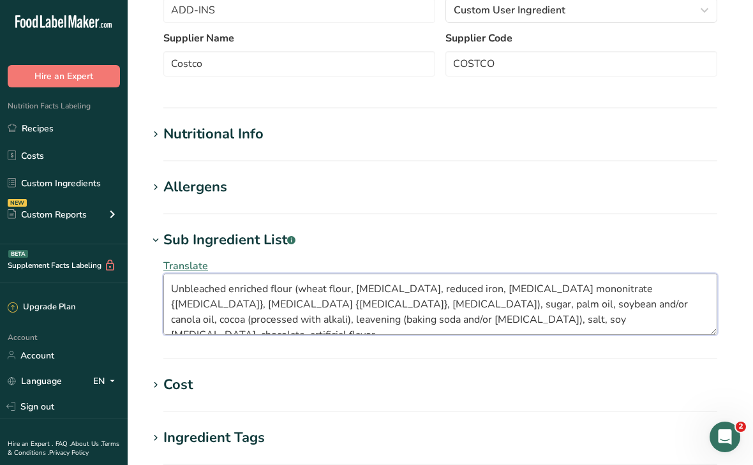
scroll to position [0, 0]
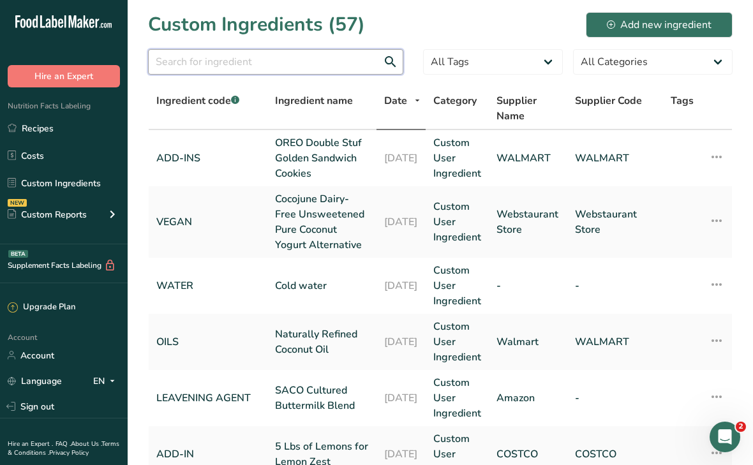
click at [266, 69] on input "text" at bounding box center [275, 62] width 255 height 26
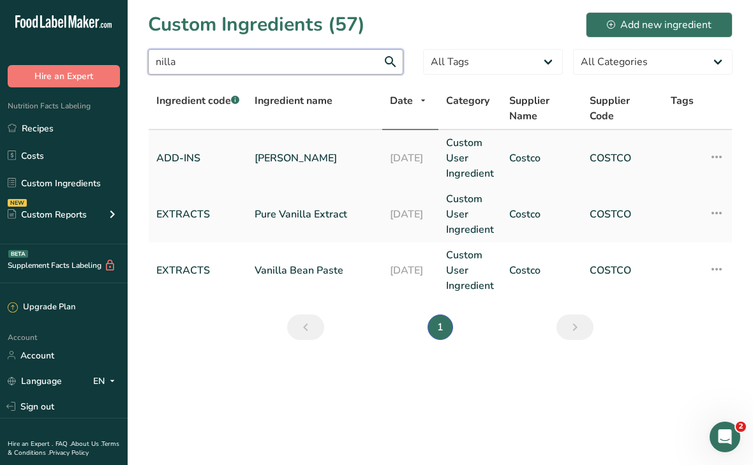
type input "nilla"
click at [283, 159] on link "Nilla Wafers" at bounding box center [315, 158] width 120 height 15
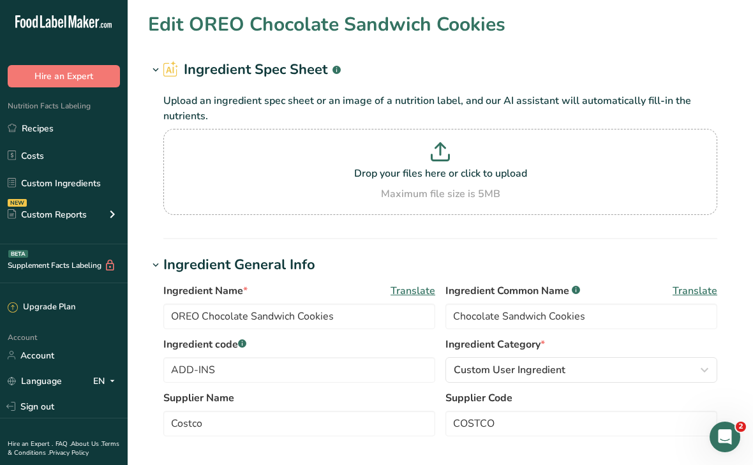
type input "Nilla Wafers"
type input "Vanilla Wafers"
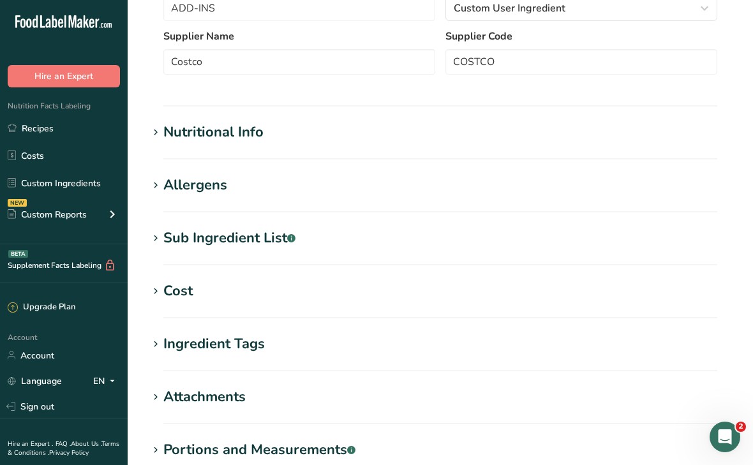
scroll to position [431, 0]
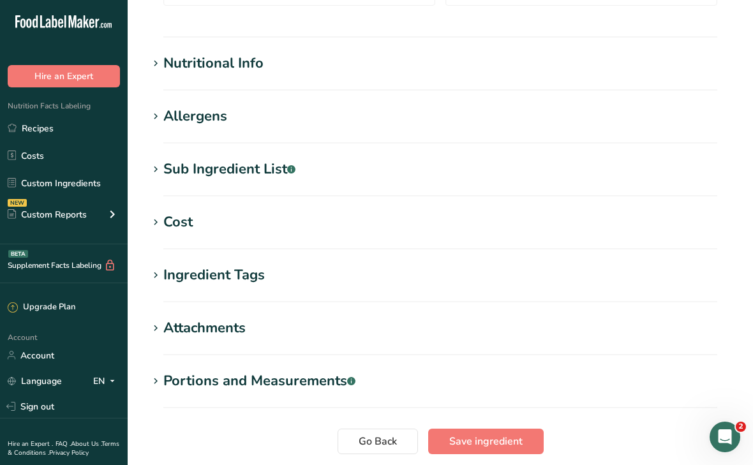
click at [205, 173] on div "Sub Ingredient List .a-a{fill:#347362;}.b-a{fill:#fff;}" at bounding box center [229, 169] width 132 height 21
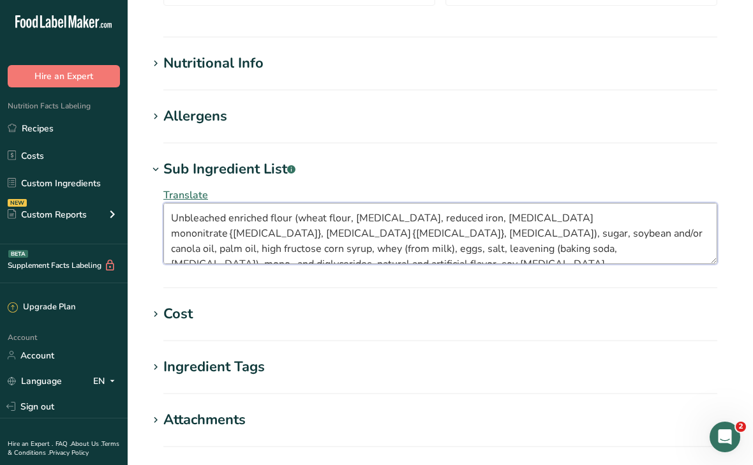
drag, startPoint x: 173, startPoint y: 215, endPoint x: 616, endPoint y: 258, distance: 445.4
click at [616, 258] on textarea "Unbleached enriched flour (wheat flour, niacin, reduced iron, thiamine mononitr…" at bounding box center [440, 233] width 554 height 61
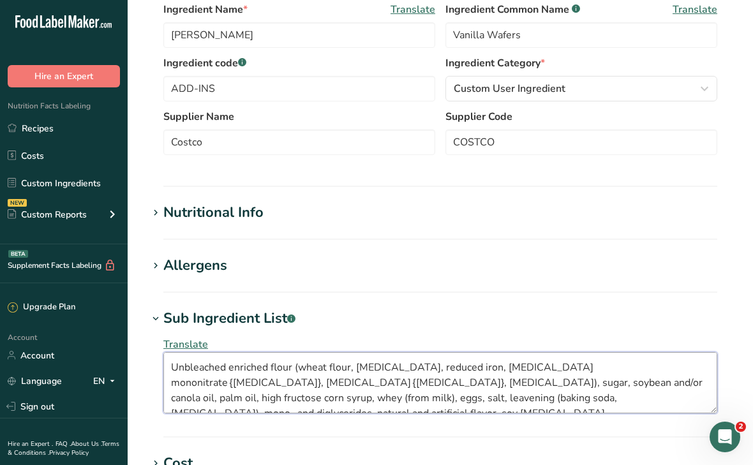
scroll to position [0, 0]
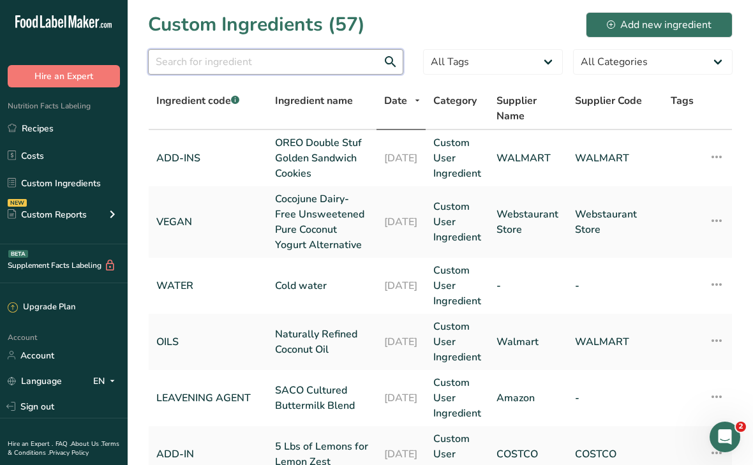
click at [223, 59] on input "text" at bounding box center [275, 62] width 255 height 26
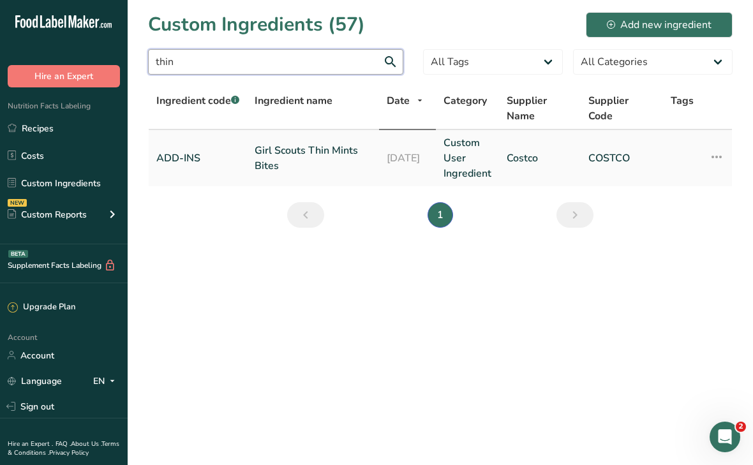
type input "thin"
click at [262, 146] on link "Girl Scouts Thin Mints Bites" at bounding box center [313, 158] width 117 height 31
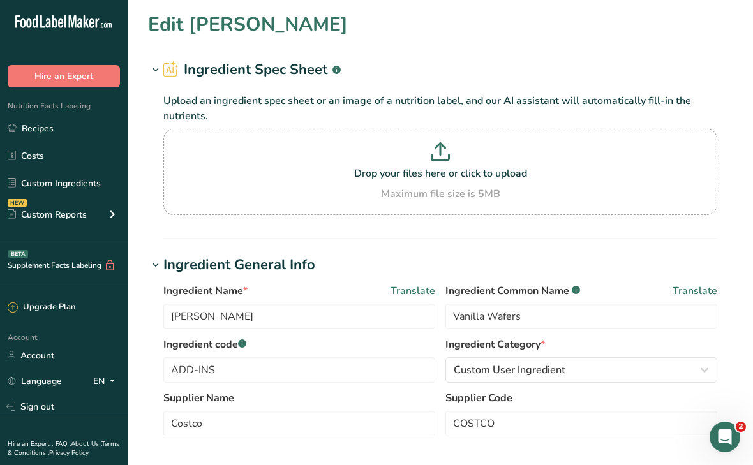
type input "Girl Scouts Thin Mints Bites"
type input "Thin Mints"
type textarea "White confectionery coating (sugar, palm kernel oil, nonfat milk powder, whole …"
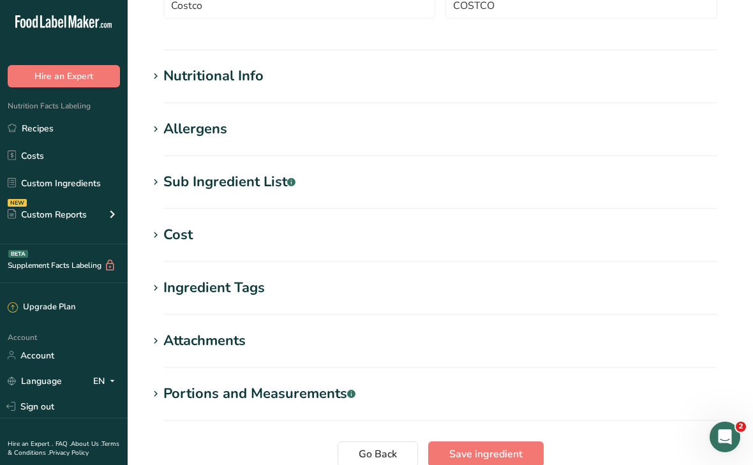
scroll to position [434, 0]
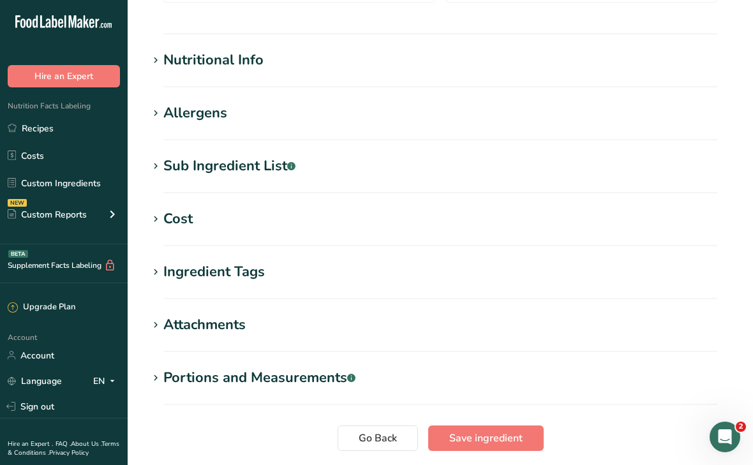
click at [223, 159] on div "Sub Ingredient List .a-a{fill:#347362;}.b-a{fill:#fff;}" at bounding box center [229, 166] width 132 height 21
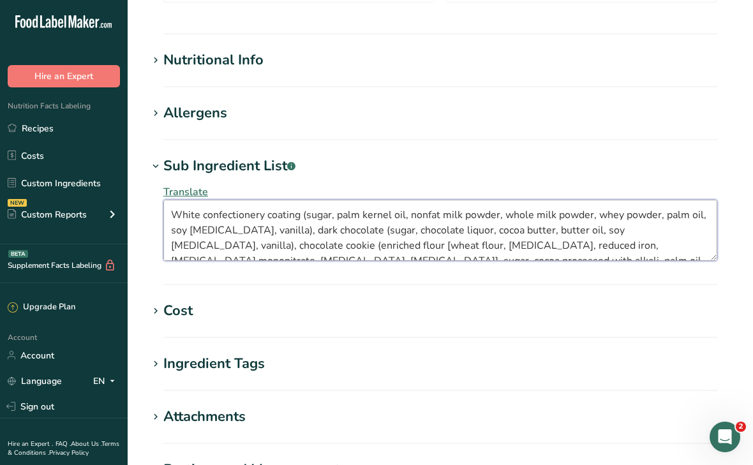
scroll to position [31, 0]
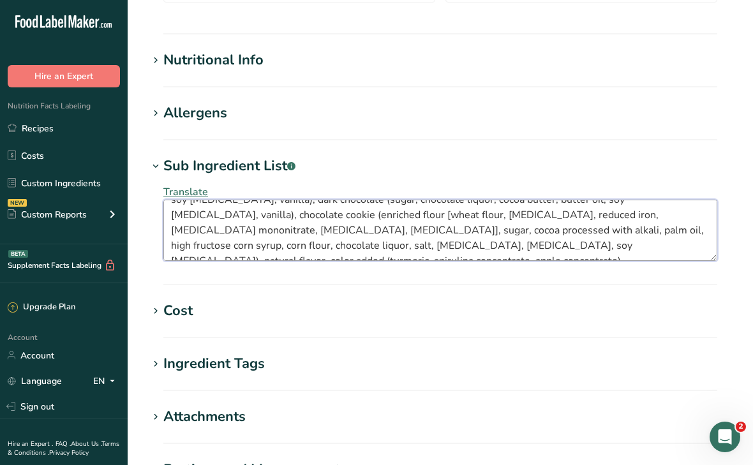
drag, startPoint x: 174, startPoint y: 213, endPoint x: 490, endPoint y: 283, distance: 324.1
click at [490, 283] on section "Sub Ingredient List .a-a{fill:#347362;}.b-a{fill:#fff;} Translate White confect…" at bounding box center [440, 220] width 584 height 129
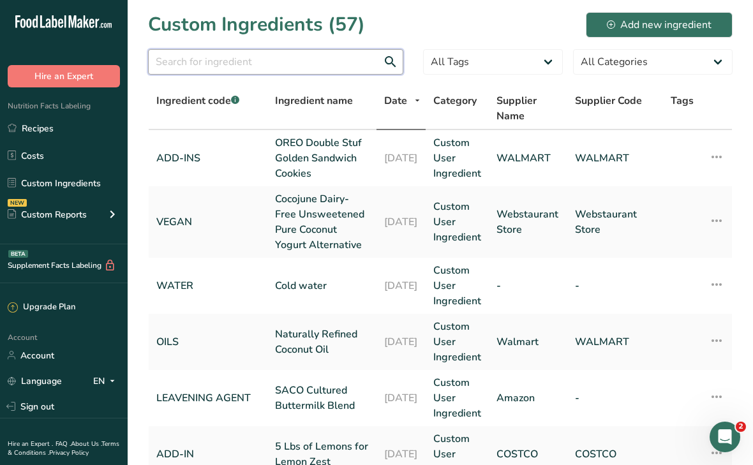
click at [246, 64] on input "text" at bounding box center [275, 62] width 255 height 26
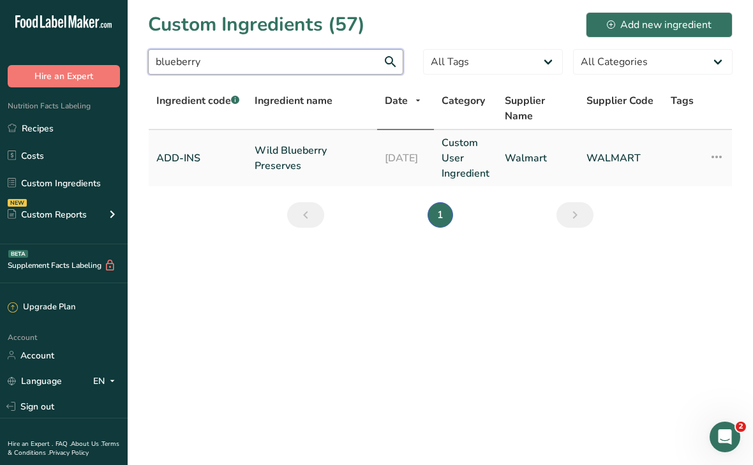
type input "blueberry"
click at [292, 157] on link "Wild Blueberry Preserves" at bounding box center [312, 158] width 115 height 31
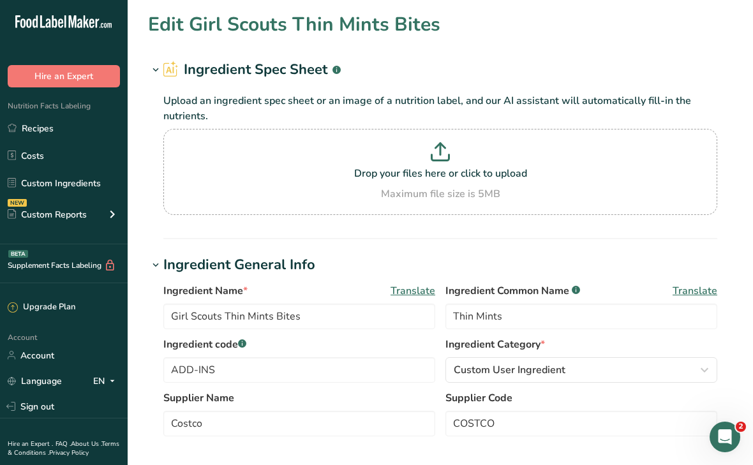
type input "Wild Blueberry Preserves"
type input "Blueberry Preserves"
type input "Walmart"
type input "WALMART"
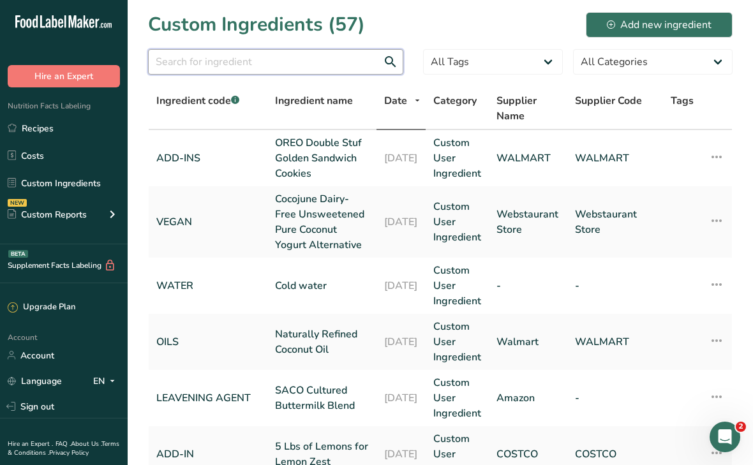
click at [227, 69] on input "text" at bounding box center [275, 62] width 255 height 26
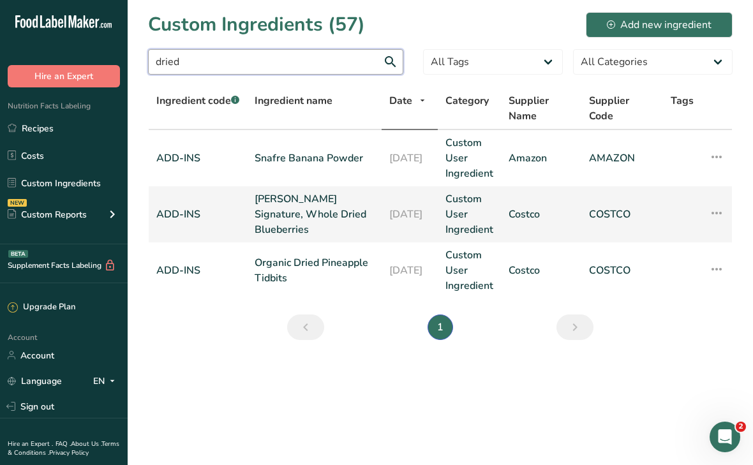
type input "dried"
click at [294, 228] on link "[PERSON_NAME] Signature, Whole Dried Blueberries" at bounding box center [314, 214] width 119 height 46
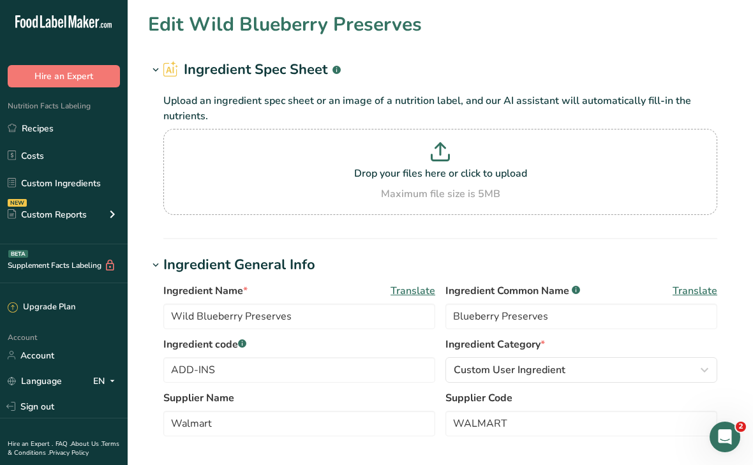
type input "[PERSON_NAME] Signature, Whole Dried Blueberries"
type input "Dried Blueberries"
type input "Costco"
type input "COSTCO"
type textarea "Blueberries, Sugar, Sunflower Oil"
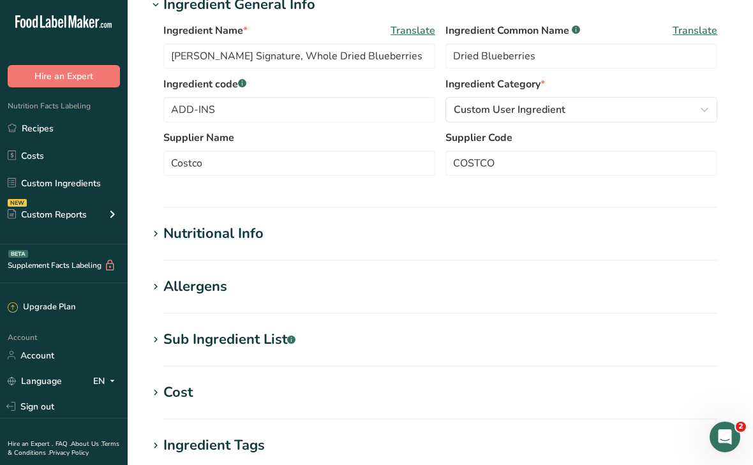
scroll to position [337, 0]
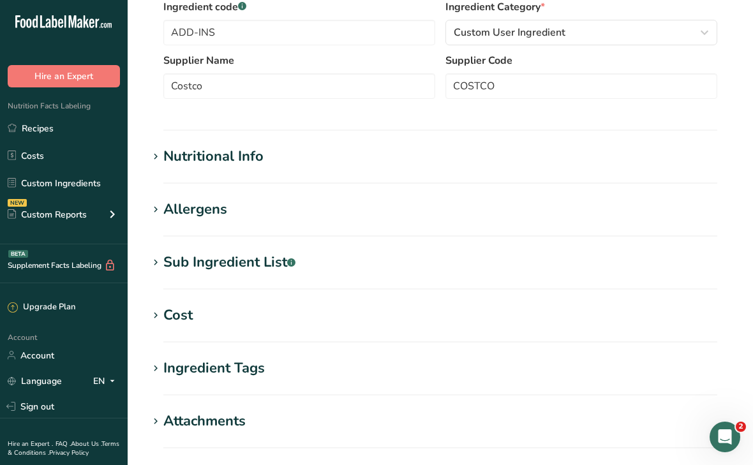
click at [261, 265] on div "Sub Ingredient List .a-a{fill:#347362;}.b-a{fill:#fff;}" at bounding box center [229, 262] width 132 height 21
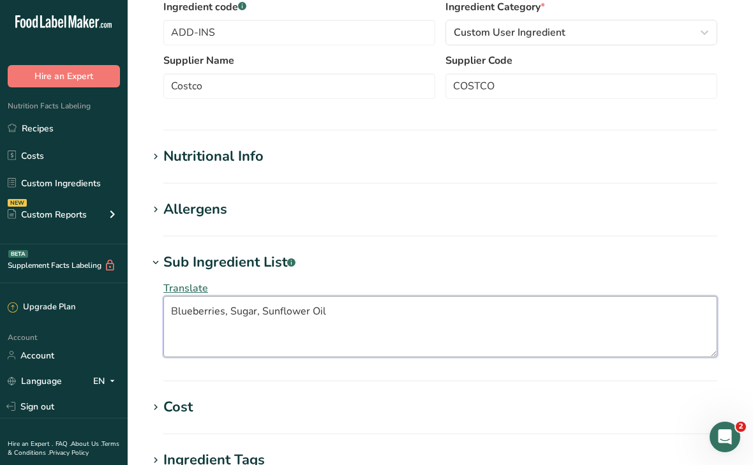
drag, startPoint x: 327, startPoint y: 307, endPoint x: 182, endPoint y: 287, distance: 146.9
click at [182, 287] on div "Translate Blueberries, Sugar, Sunflower Oil" at bounding box center [440, 319] width 584 height 92
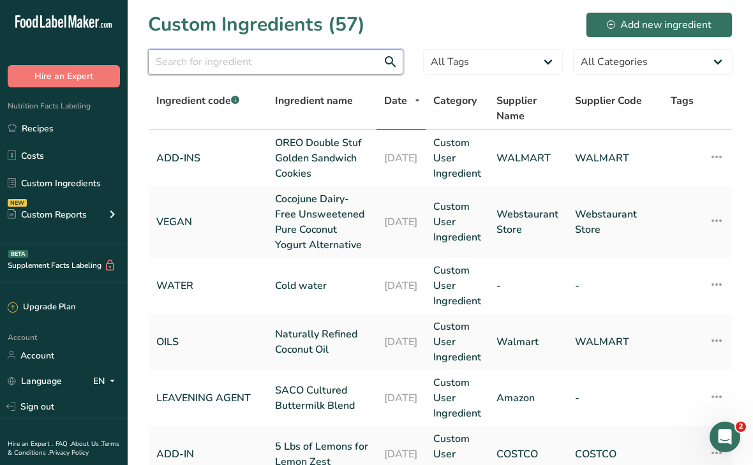
click at [260, 62] on input "text" at bounding box center [275, 62] width 255 height 26
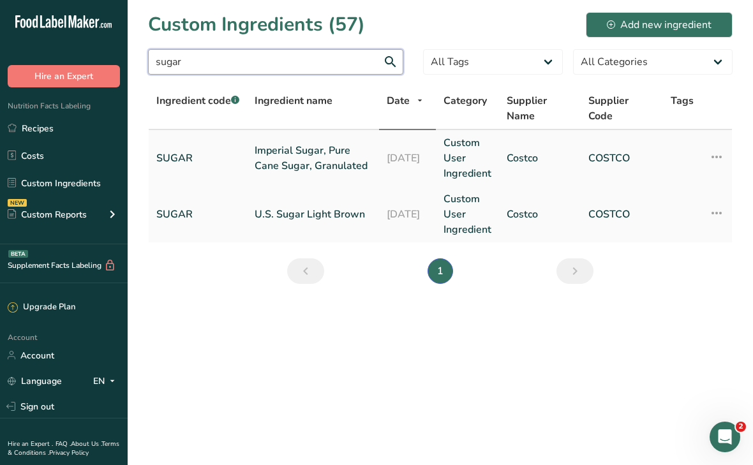
type input "sugar"
click at [288, 168] on link "Imperial Sugar, Pure Cane Sugar, Granulated" at bounding box center [313, 158] width 117 height 31
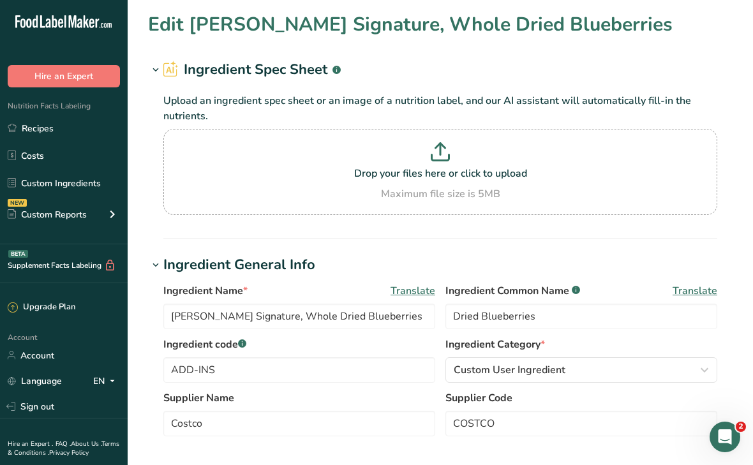
type input "Imperial Sugar, Pure Cane Sugar, Granulated"
type input "Granulated Sugar"
type input "SUGAR"
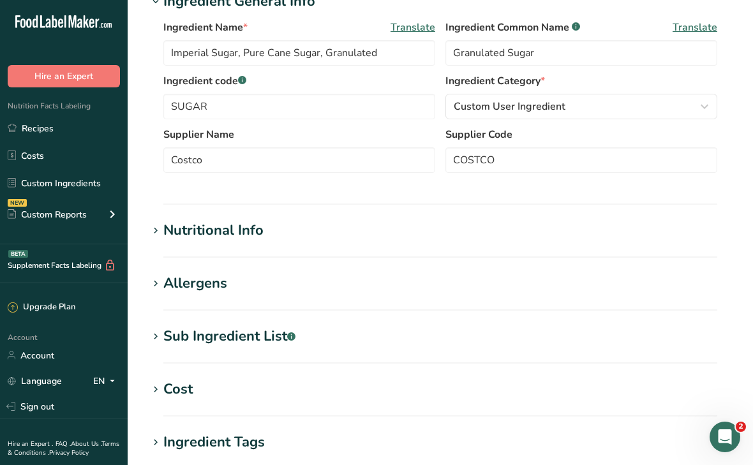
scroll to position [392, 0]
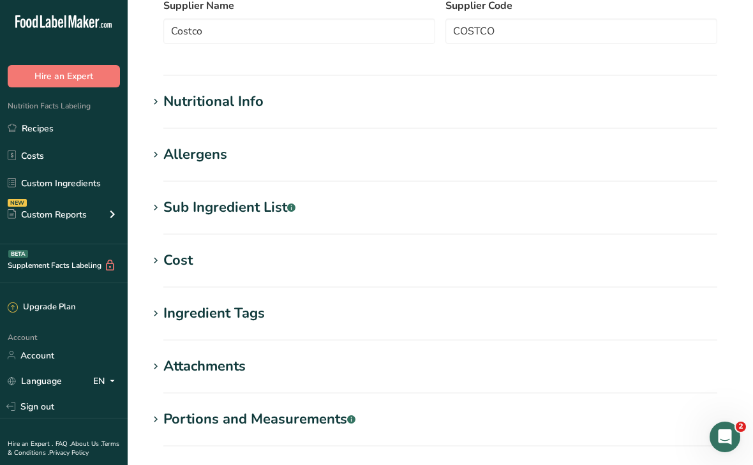
click at [249, 207] on div "Sub Ingredient List .a-a{fill:#347362;}.b-a{fill:#fff;}" at bounding box center [229, 207] width 132 height 21
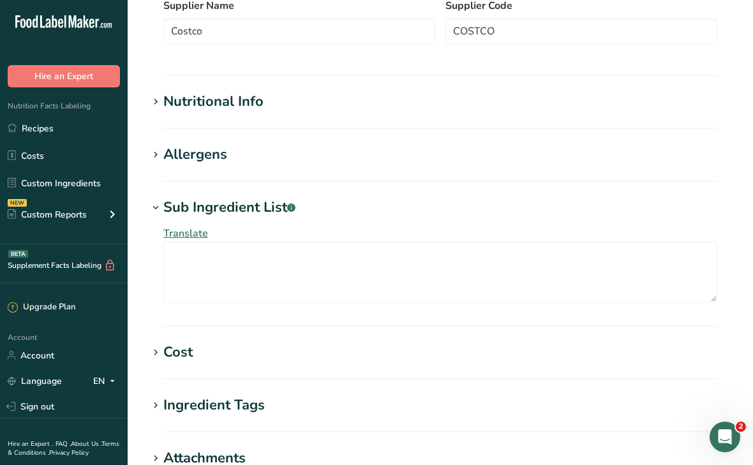
click at [264, 206] on div "Sub Ingredient List .a-a{fill:#347362;}.b-a{fill:#fff;}" at bounding box center [229, 207] width 132 height 21
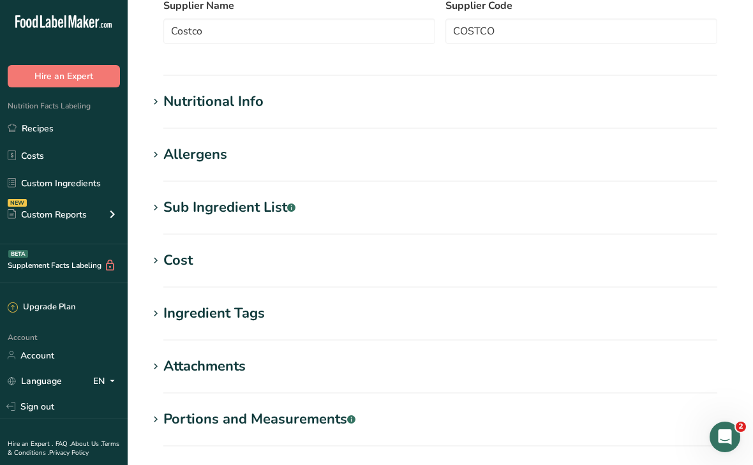
click at [264, 206] on div "Sub Ingredient List .a-a{fill:#347362;}.b-a{fill:#fff;}" at bounding box center [229, 207] width 132 height 21
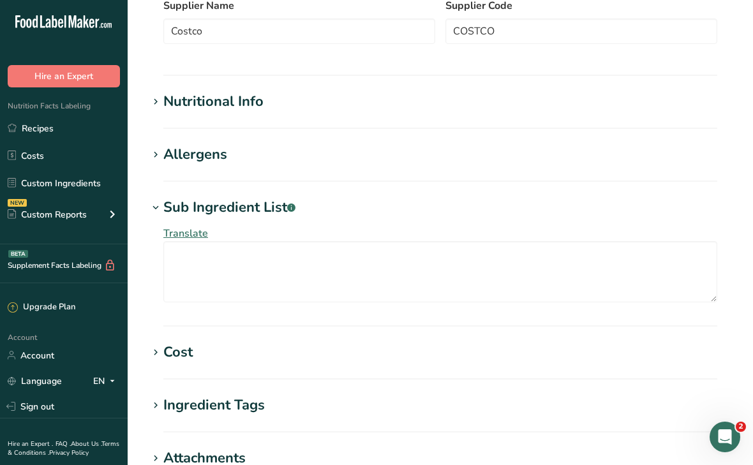
click at [264, 206] on div "Sub Ingredient List .a-a{fill:#347362;}.b-a{fill:#fff;}" at bounding box center [229, 207] width 132 height 21
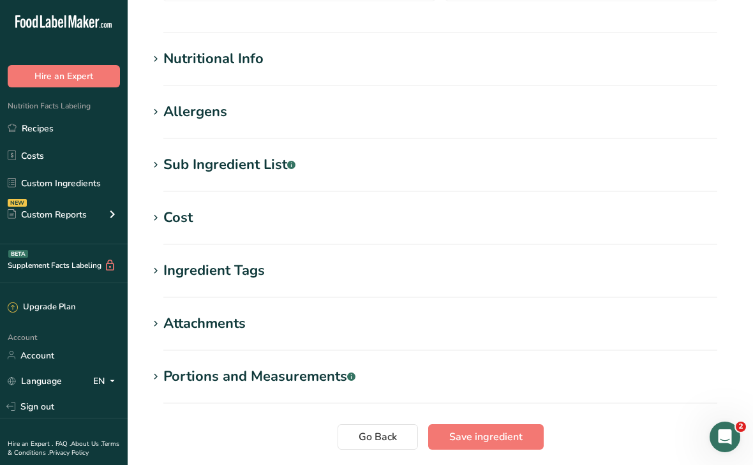
scroll to position [438, 0]
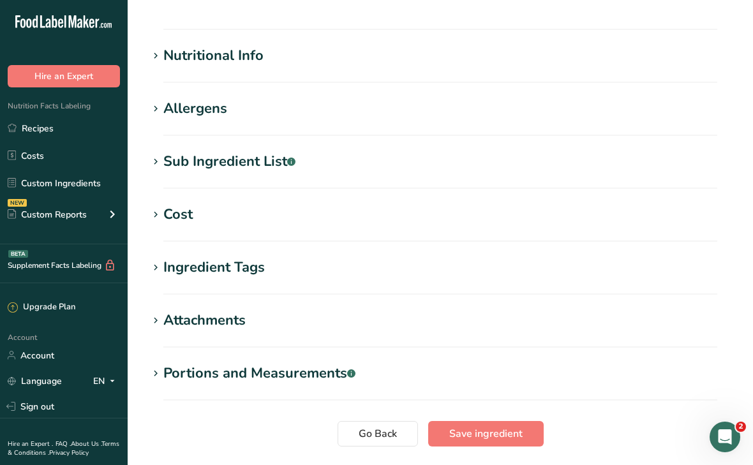
click at [184, 207] on div "Cost" at bounding box center [177, 214] width 29 height 21
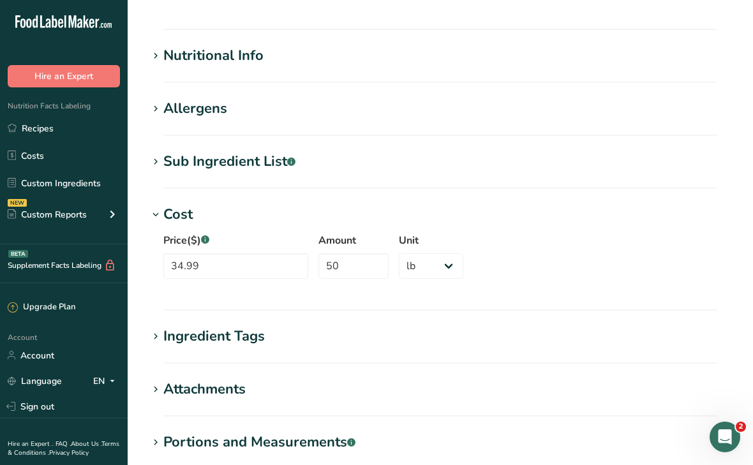
click at [184, 207] on div "Cost" at bounding box center [177, 214] width 29 height 21
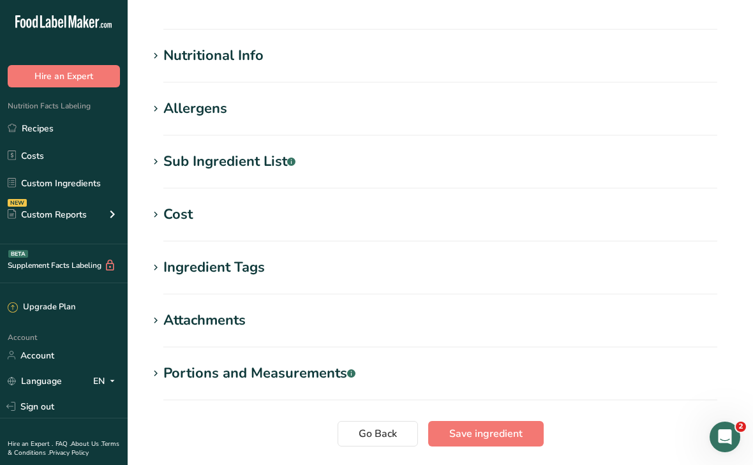
click at [245, 163] on div "Sub Ingredient List .a-a{fill:#347362;}.b-a{fill:#fff;}" at bounding box center [229, 161] width 132 height 21
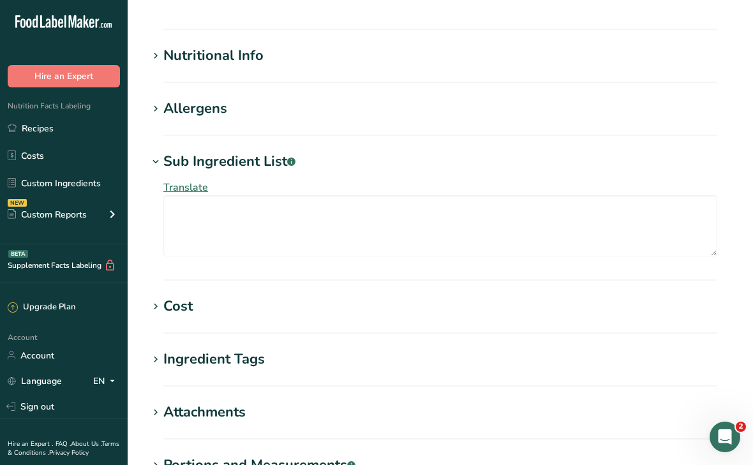
click at [259, 164] on div "Sub Ingredient List .a-a{fill:#347362;}.b-a{fill:#fff;}" at bounding box center [229, 161] width 132 height 21
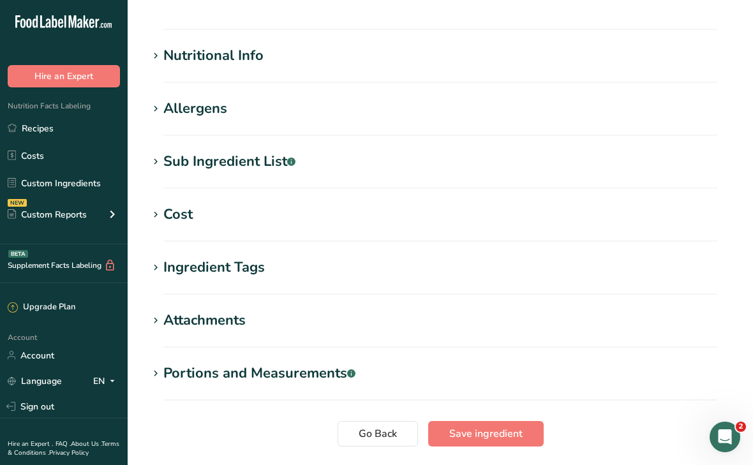
scroll to position [0, 0]
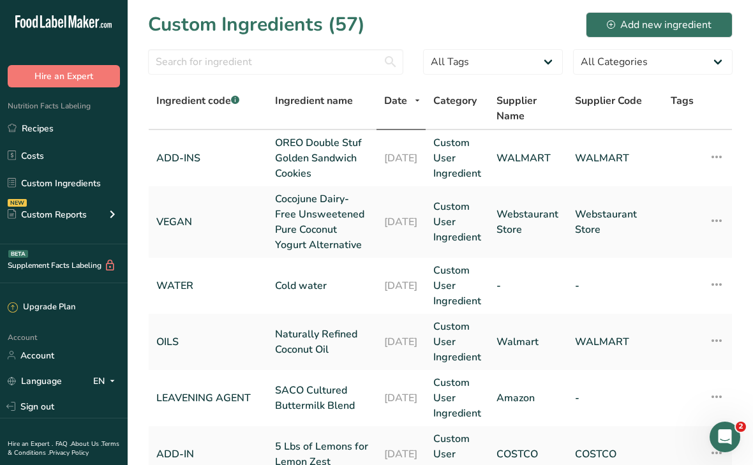
click at [246, 64] on input "text" at bounding box center [275, 62] width 255 height 26
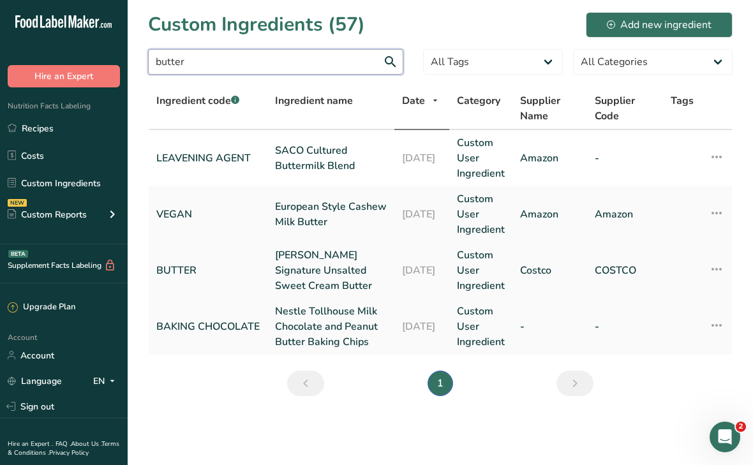
type input "butter"
click at [318, 278] on link "[PERSON_NAME] Signature Unsalted Sweet Cream Butter" at bounding box center [331, 271] width 112 height 46
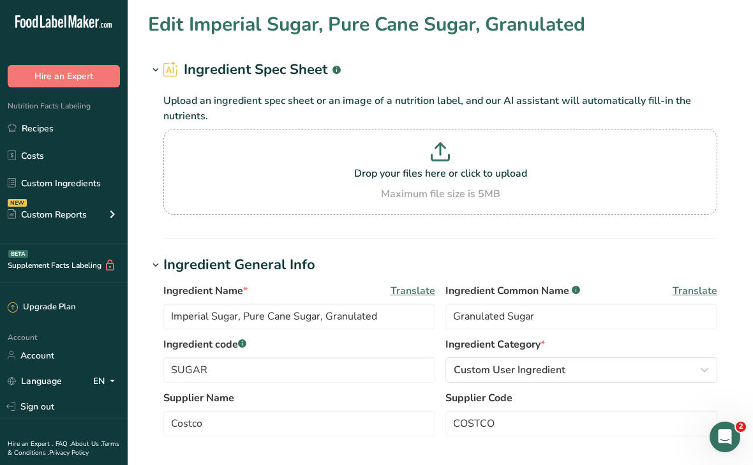
type input "[PERSON_NAME] Signature Unsalted Sweet Cream Butter"
type input "Unsalted Butter"
type input "BUTTER"
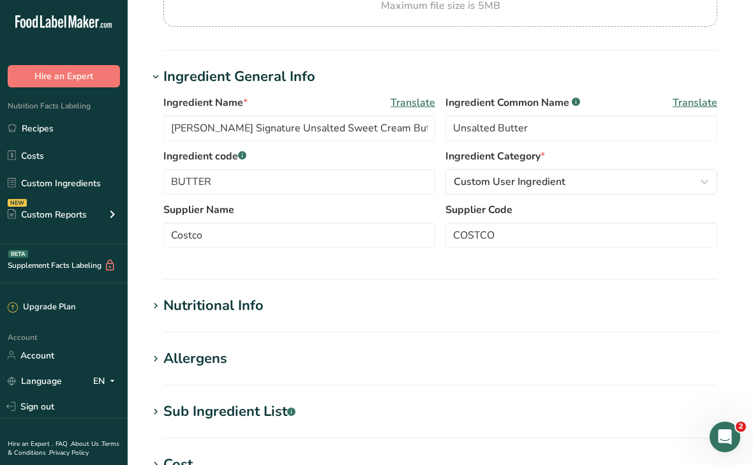
scroll to position [191, 0]
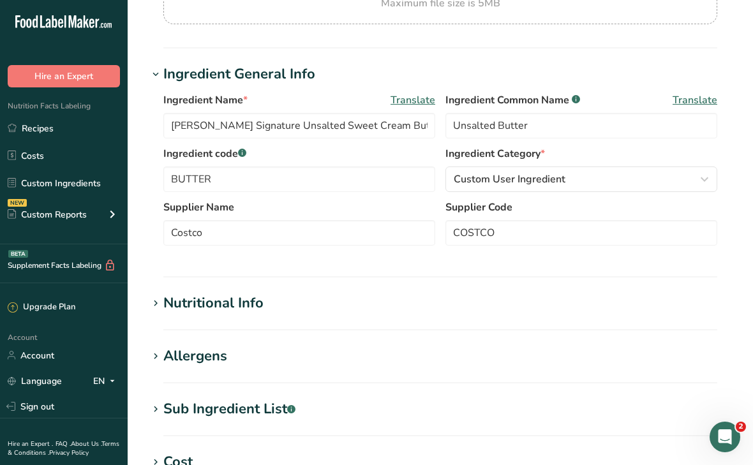
click at [200, 403] on div "Sub Ingredient List .a-a{fill:#347362;}.b-a{fill:#fff;}" at bounding box center [229, 409] width 132 height 21
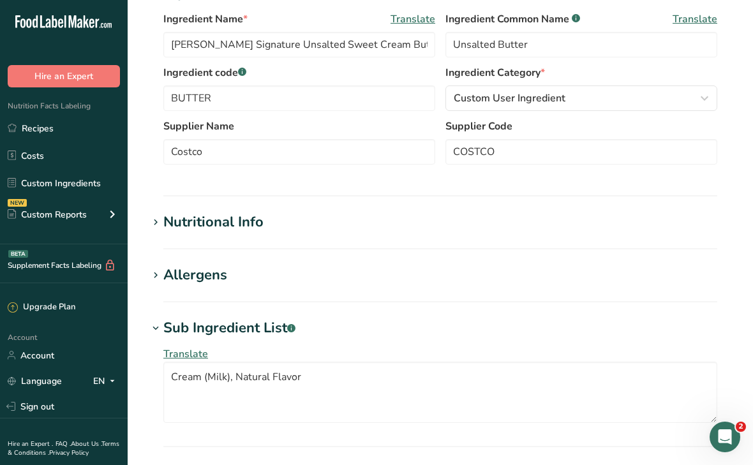
scroll to position [272, 0]
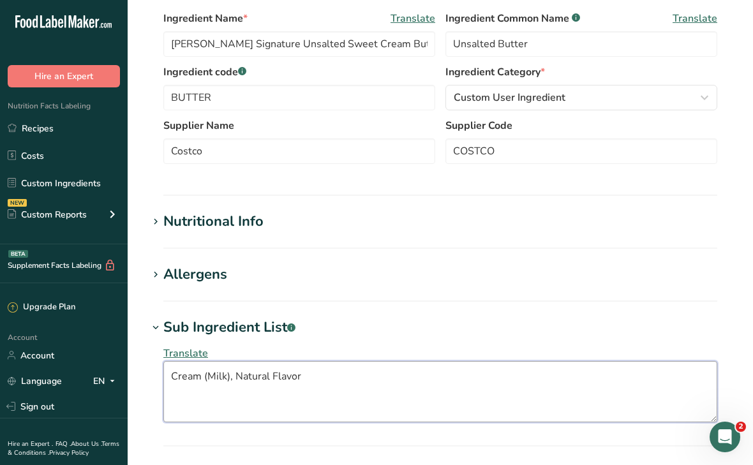
drag, startPoint x: 168, startPoint y: 378, endPoint x: 306, endPoint y: 377, distance: 137.2
click at [306, 377] on textarea "Cream (Milk), Natural Flavor" at bounding box center [440, 391] width 554 height 61
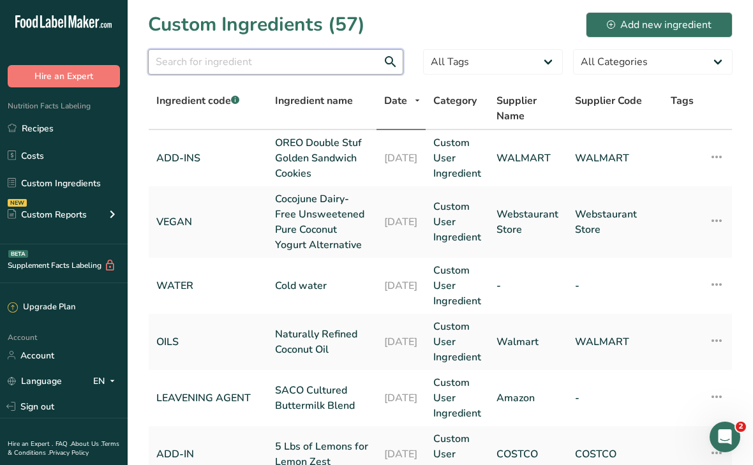
click at [241, 68] on input "text" at bounding box center [275, 62] width 255 height 26
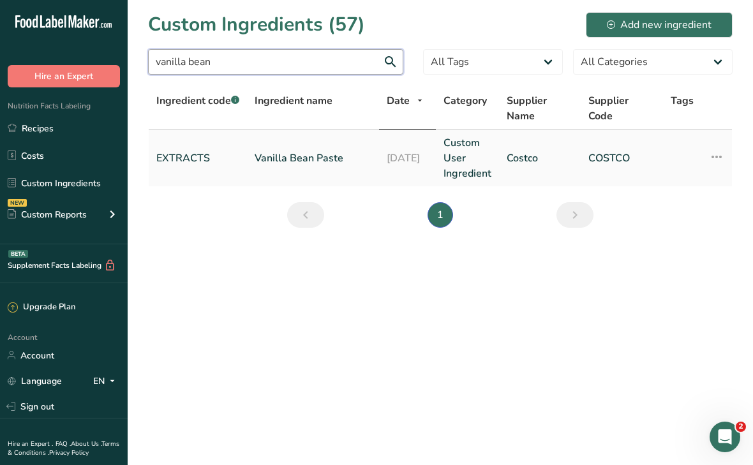
type input "vanilla bean"
click at [285, 155] on link "Vanilla Bean Paste" at bounding box center [313, 158] width 117 height 15
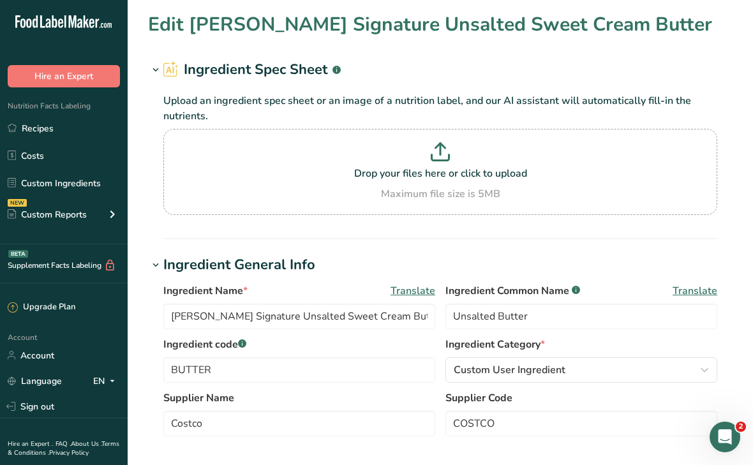
type input "Vanilla Bean Paste"
type input "EXTRACTS"
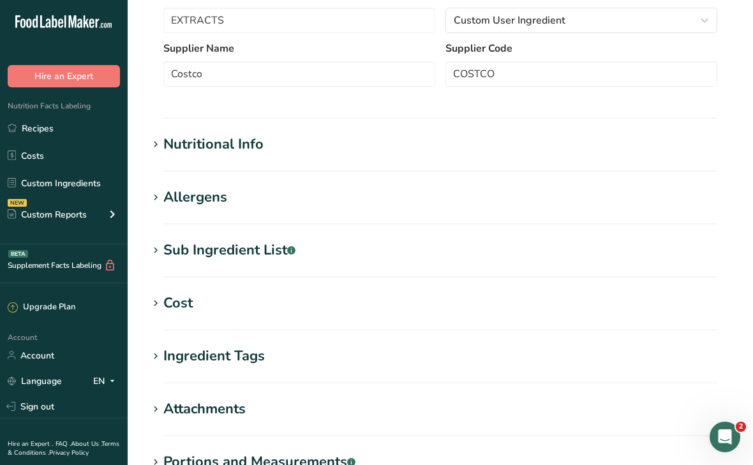
scroll to position [384, 0]
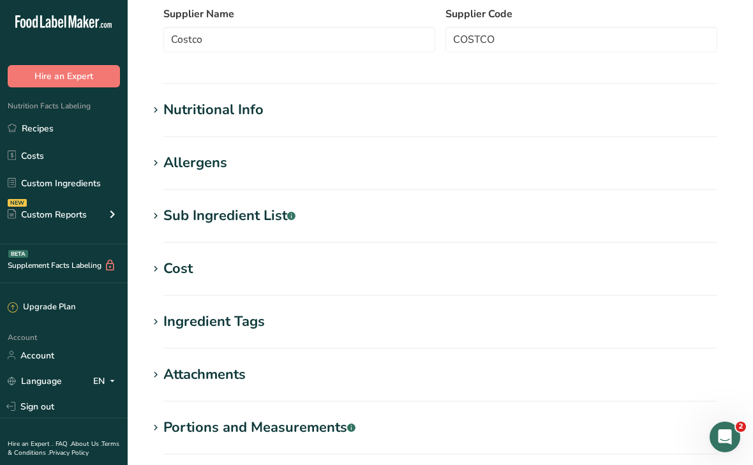
click at [225, 219] on div "Sub Ingredient List .a-a{fill:#347362;}.b-a{fill:#fff;}" at bounding box center [229, 215] width 132 height 21
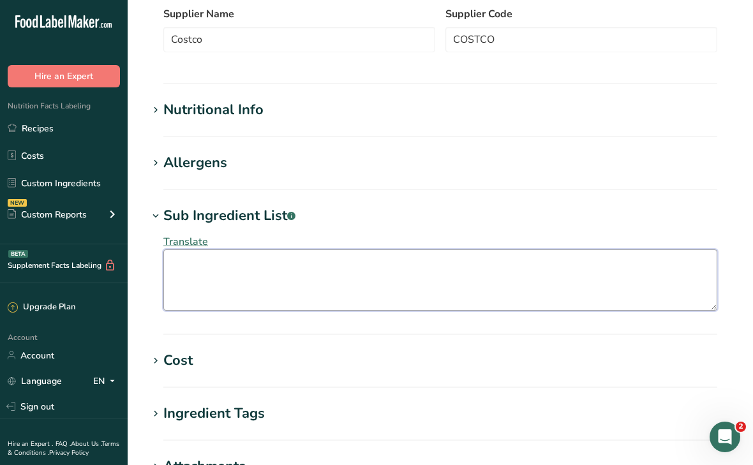
click at [247, 270] on textarea at bounding box center [440, 279] width 554 height 61
paste textarea "Sugar, Water, Vanilla Extract, Vanilla Beans, Gum Tragacanth"
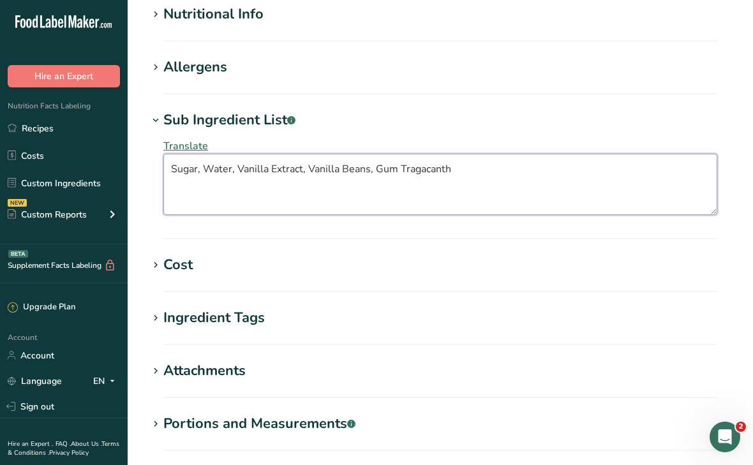
scroll to position [620, 0]
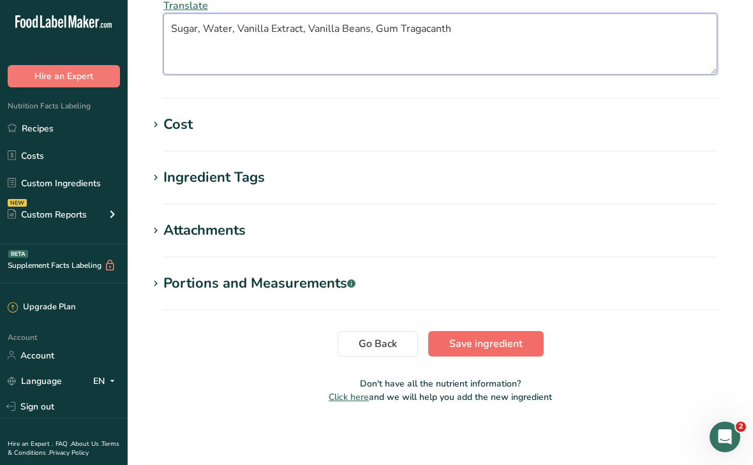
type textarea "Sugar, Water, Vanilla Extract, Vanilla Beans, Gum Tragacanth"
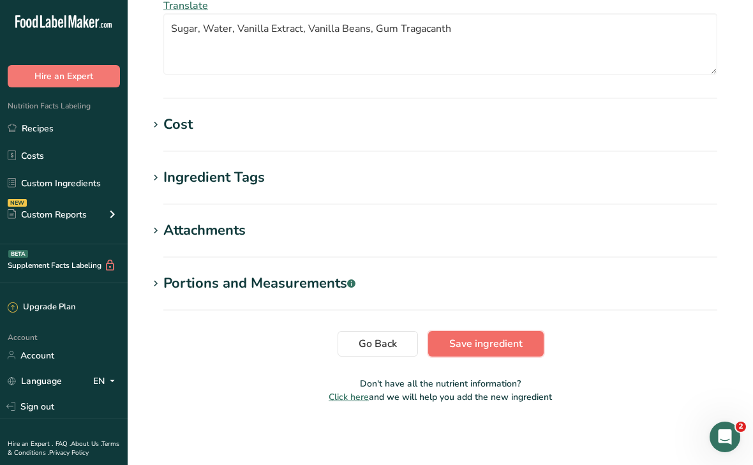
click at [480, 341] on span "Save ingredient" at bounding box center [485, 343] width 73 height 15
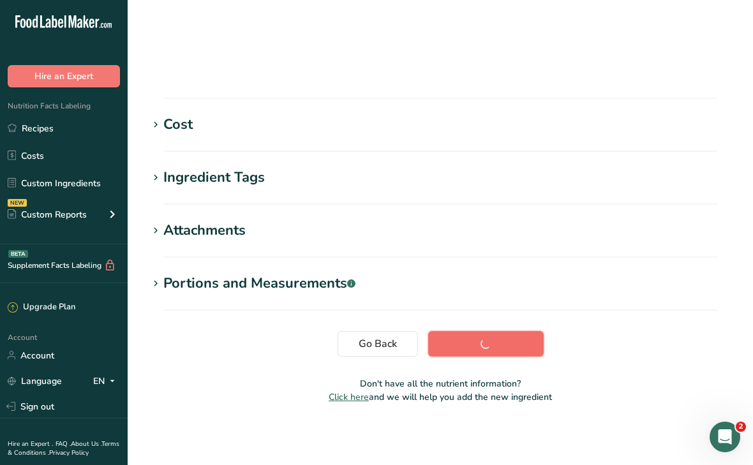
scroll to position [210, 0]
